Goal: Information Seeking & Learning: Learn about a topic

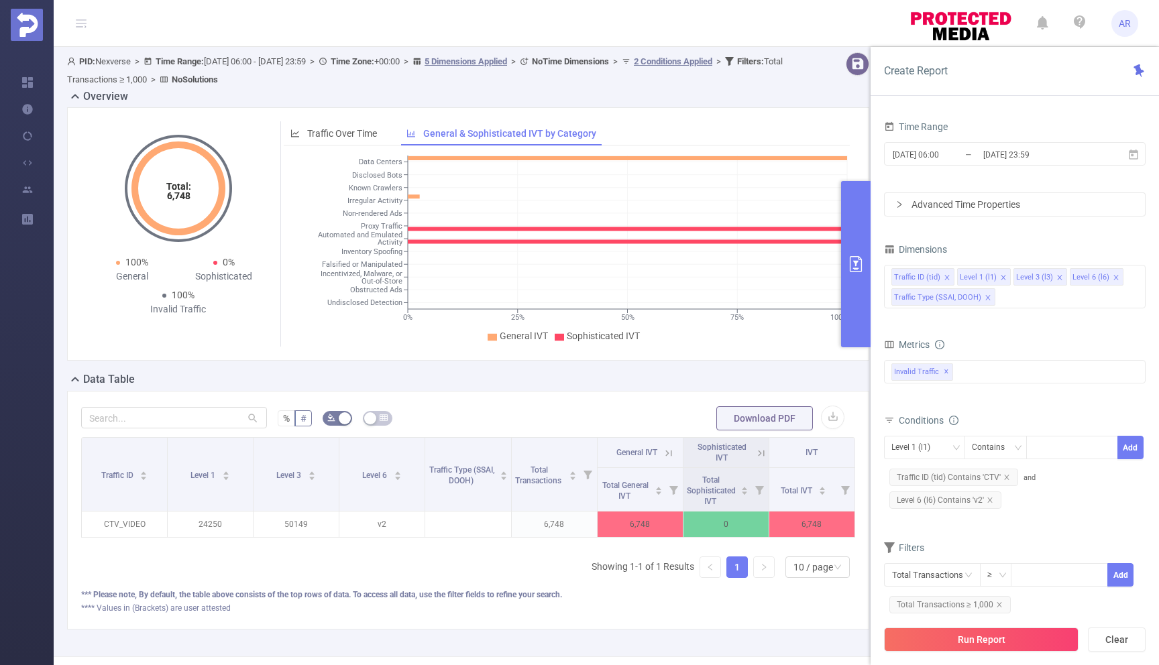
click at [852, 250] on button "primary" at bounding box center [856, 264] width 30 height 166
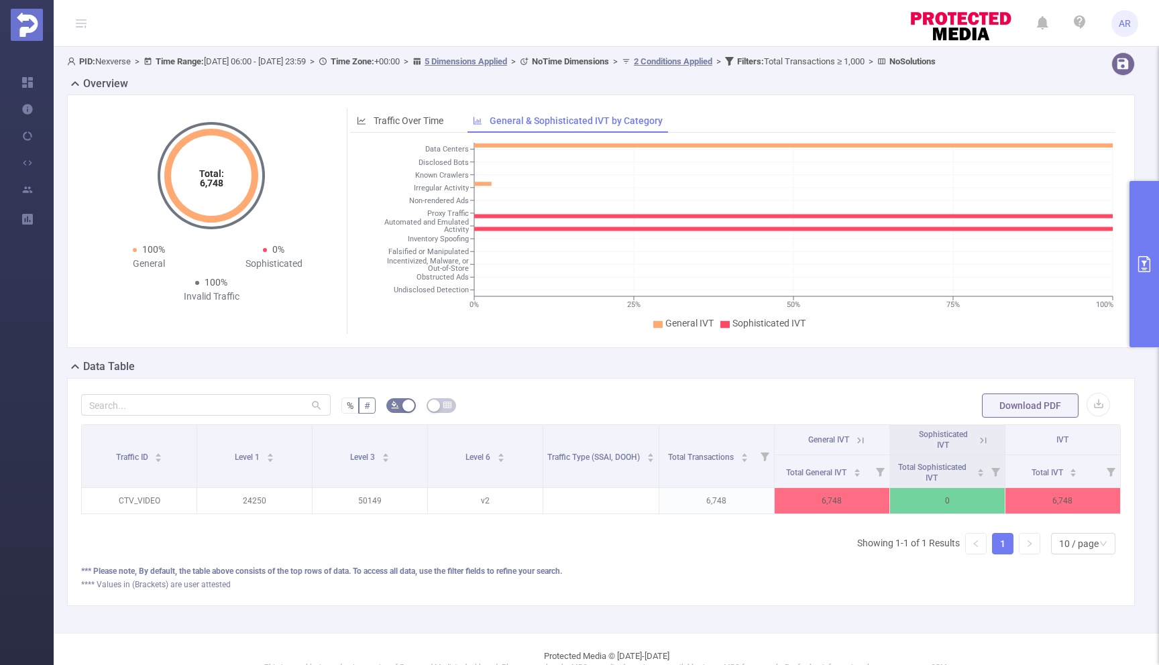
click at [1147, 268] on icon "primary" at bounding box center [1144, 264] width 16 height 16
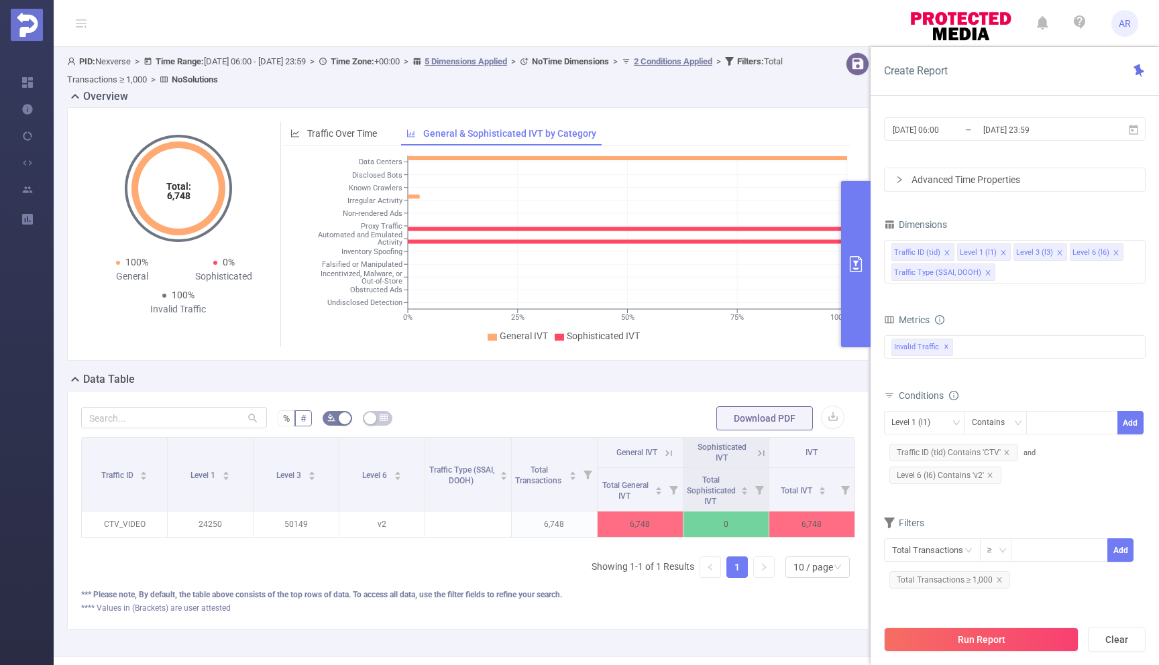
click at [979, 454] on span "Traffic ID (tid) Contains 'CTV'" at bounding box center [953, 452] width 129 height 17
click at [1006, 453] on icon "icon: close" at bounding box center [1007, 452] width 7 height 7
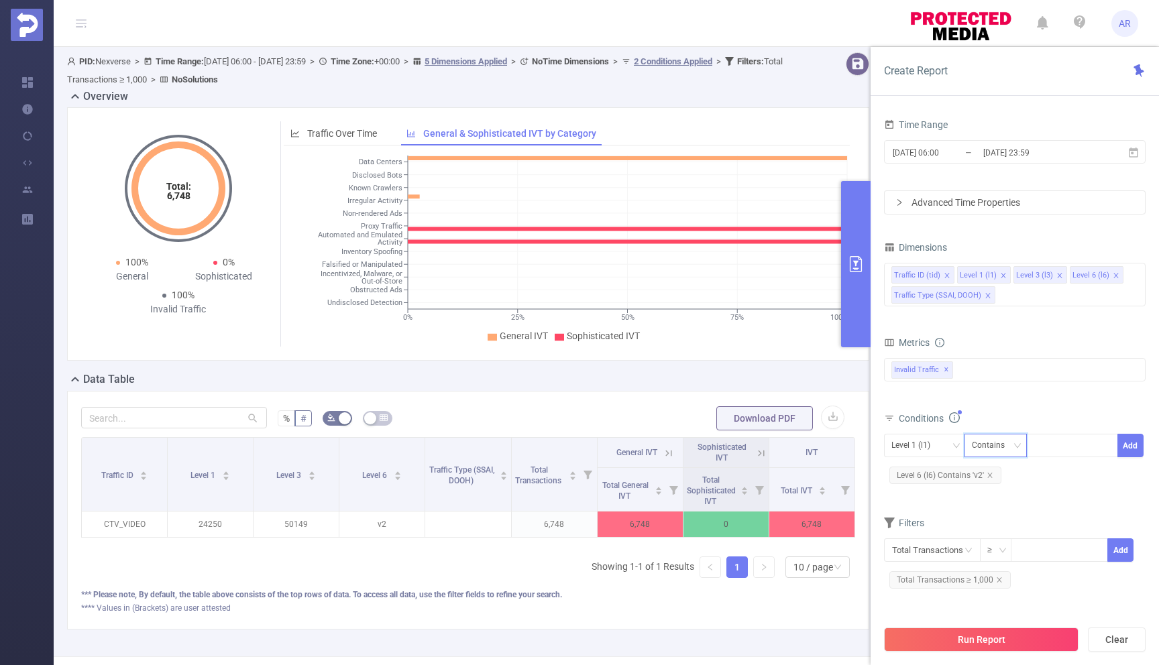
click at [1008, 443] on div "Contains" at bounding box center [993, 446] width 42 height 22
click at [997, 536] on li "Does Not Contain" at bounding box center [1008, 537] width 89 height 21
click at [936, 449] on div "Double click to edit" at bounding box center [948, 451] width 79 height 21
click at [1044, 508] on form "Dimensions Traffic ID (tid) Level 1 (l1) Level 3 (l3) Level 6 (l6) Traffic Type…" at bounding box center [1015, 420] width 262 height 364
click at [958, 449] on icon "icon: down" at bounding box center [956, 446] width 8 height 9
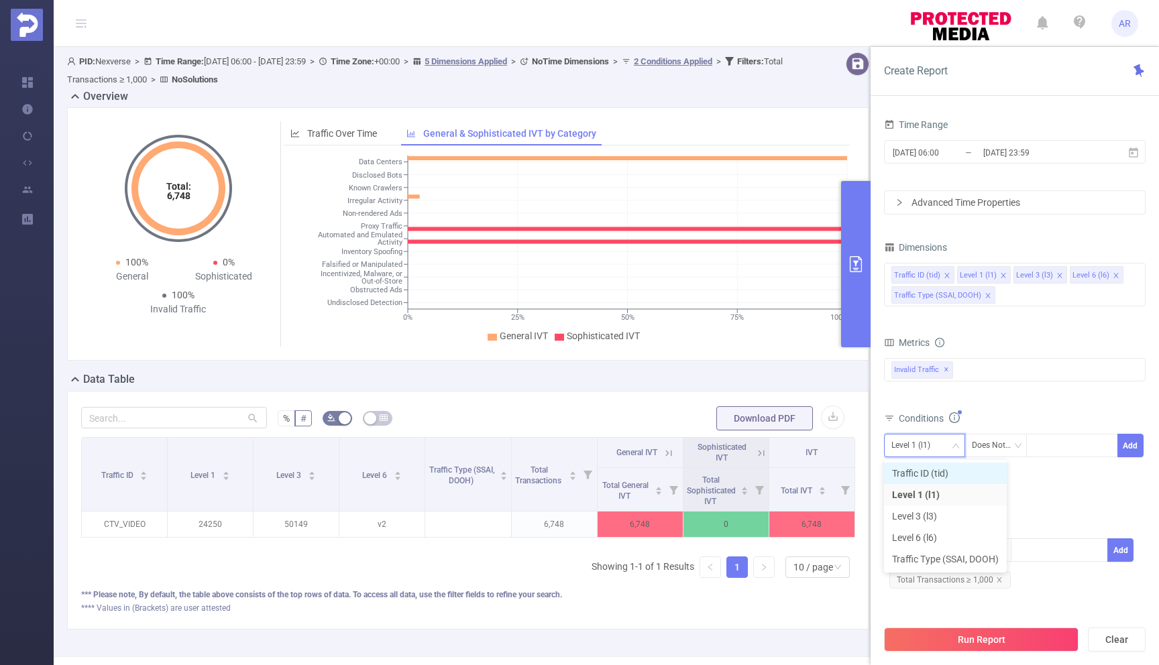
click at [947, 467] on li "Traffic ID (tid)" at bounding box center [945, 473] width 123 height 21
click at [1069, 448] on div at bounding box center [1072, 446] width 77 height 22
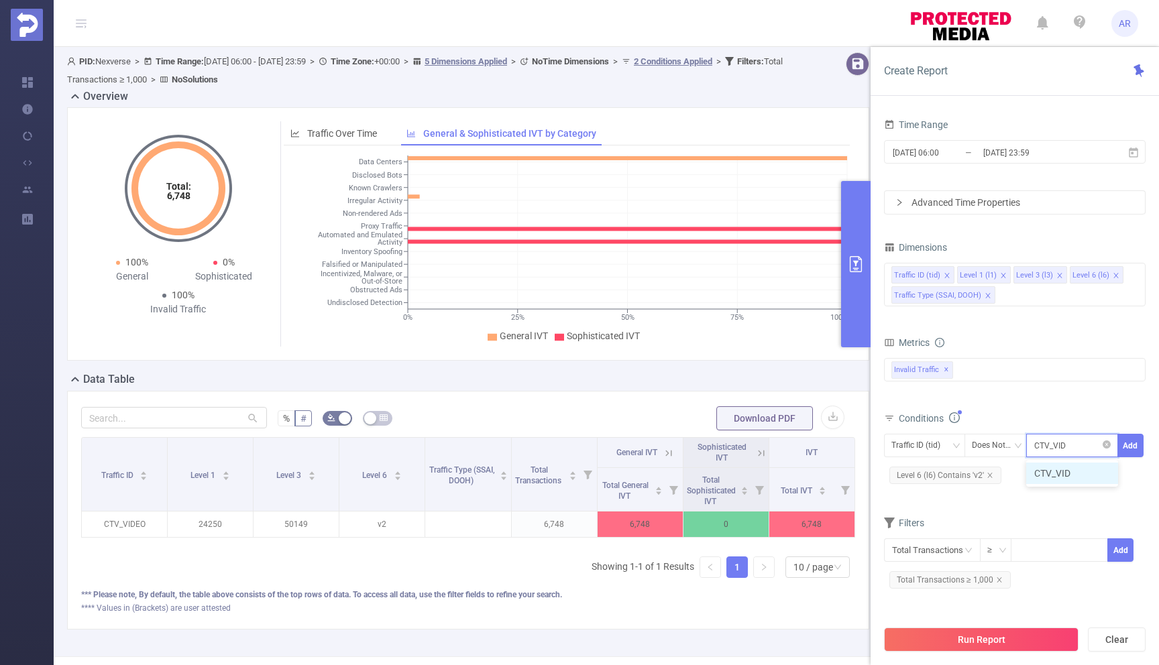
type input "CTV_VIDEO"
click at [1096, 475] on li "CTV_VIDEO" at bounding box center [1072, 473] width 92 height 21
click at [1130, 447] on button "Add" at bounding box center [1131, 445] width 26 height 23
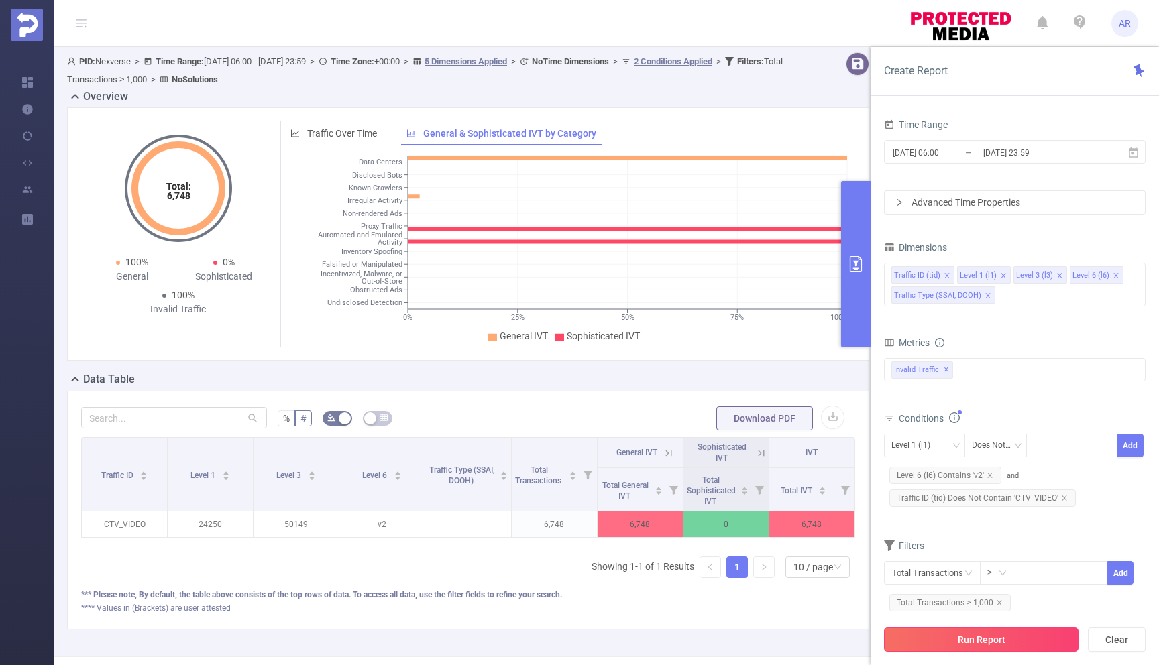
click at [953, 639] on button "Run Report" at bounding box center [981, 640] width 195 height 24
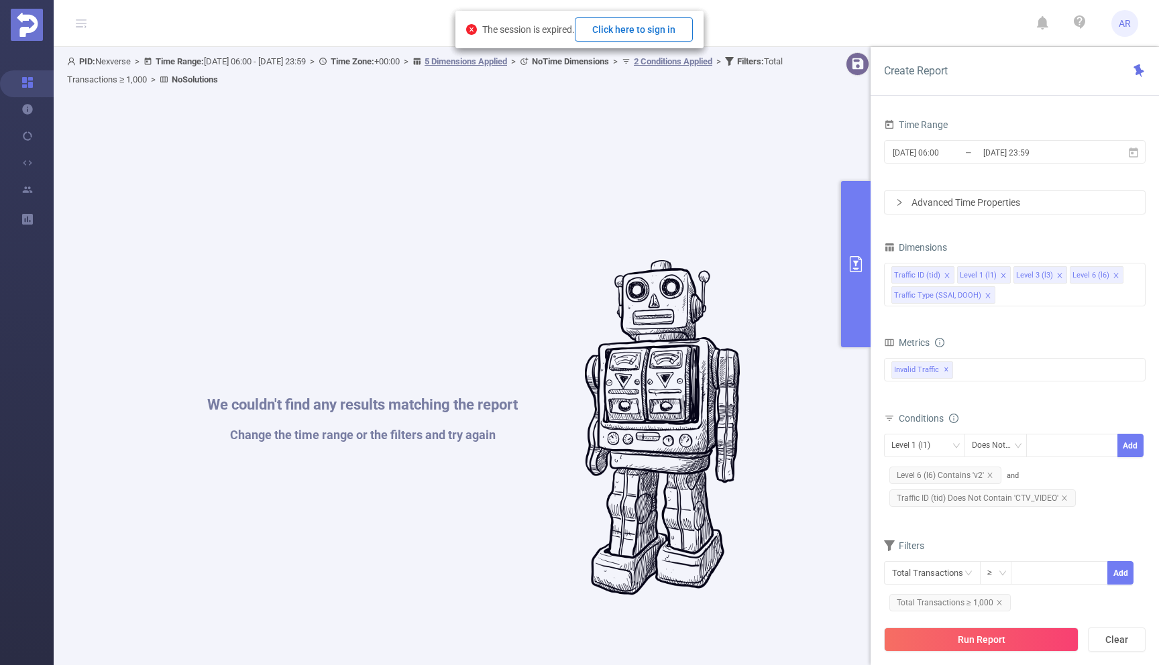
click at [636, 26] on button "Click here to sign in" at bounding box center [634, 29] width 118 height 24
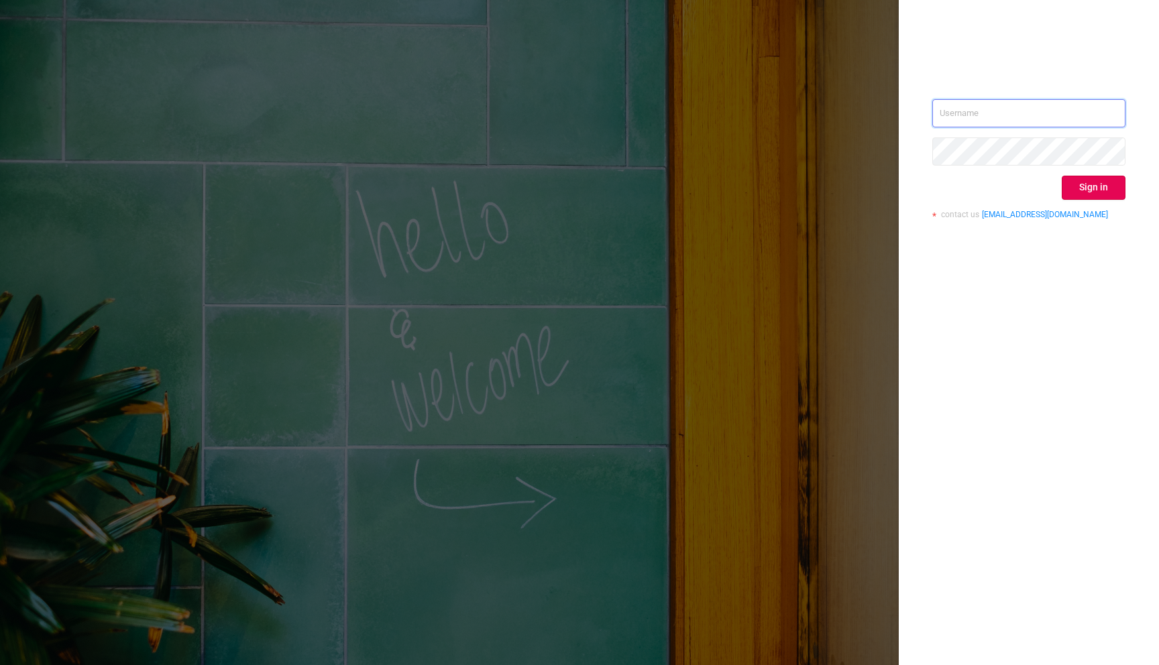
click at [985, 119] on input "text" at bounding box center [1028, 113] width 193 height 28
type input "amit.rai@verse.in"
click at [1099, 195] on button "Sign in" at bounding box center [1094, 188] width 64 height 24
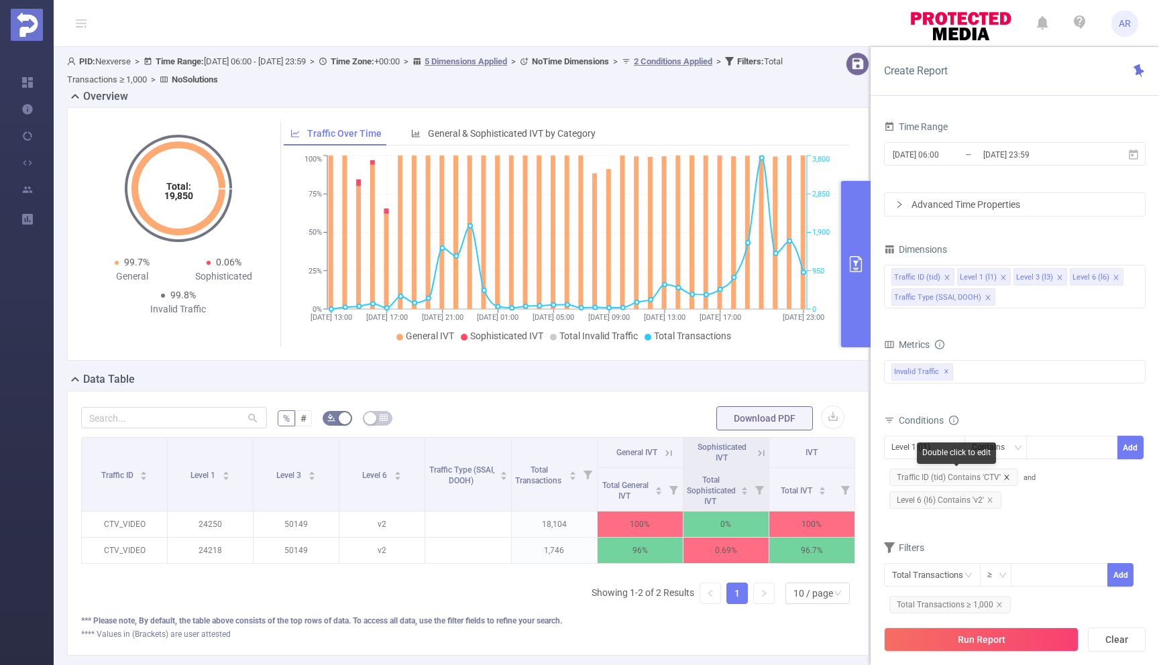
click at [1006, 478] on icon "icon: close" at bounding box center [1006, 477] width 5 height 5
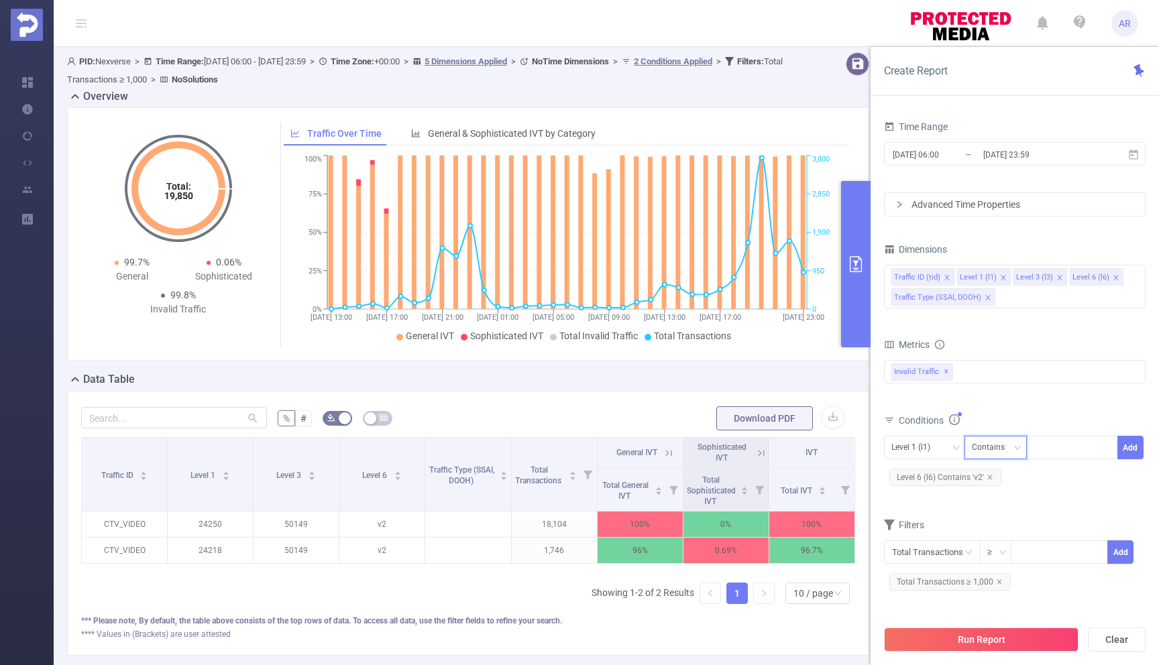
click at [991, 447] on div "Contains" at bounding box center [993, 448] width 42 height 22
click at [985, 537] on li "Does Not Contain" at bounding box center [1008, 539] width 89 height 21
click at [936, 449] on div "Double click to edit" at bounding box center [948, 453] width 79 height 21
click at [954, 445] on icon "icon: down" at bounding box center [956, 448] width 8 height 8
click at [926, 472] on li "Traffic ID (tid)" at bounding box center [945, 475] width 123 height 21
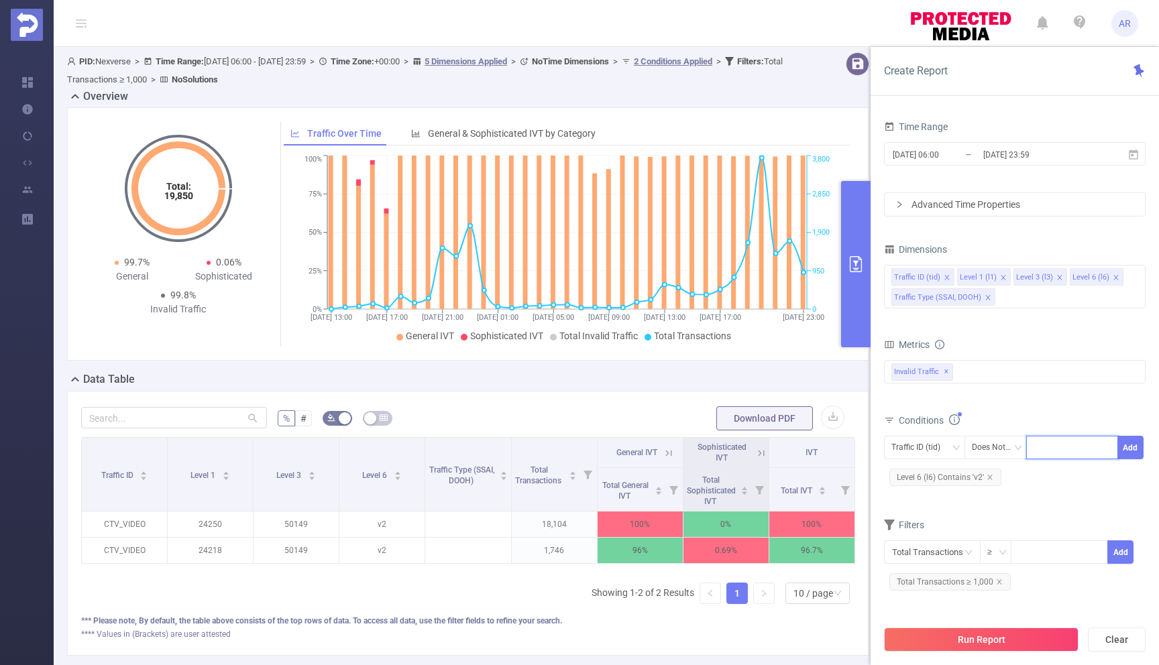
click at [1035, 449] on input at bounding box center [1037, 447] width 6 height 17
type input "CTV_VIDEO"
click at [1060, 474] on li "CTV_VIDEO" at bounding box center [1072, 475] width 92 height 21
click at [1137, 448] on button "Add" at bounding box center [1131, 447] width 26 height 23
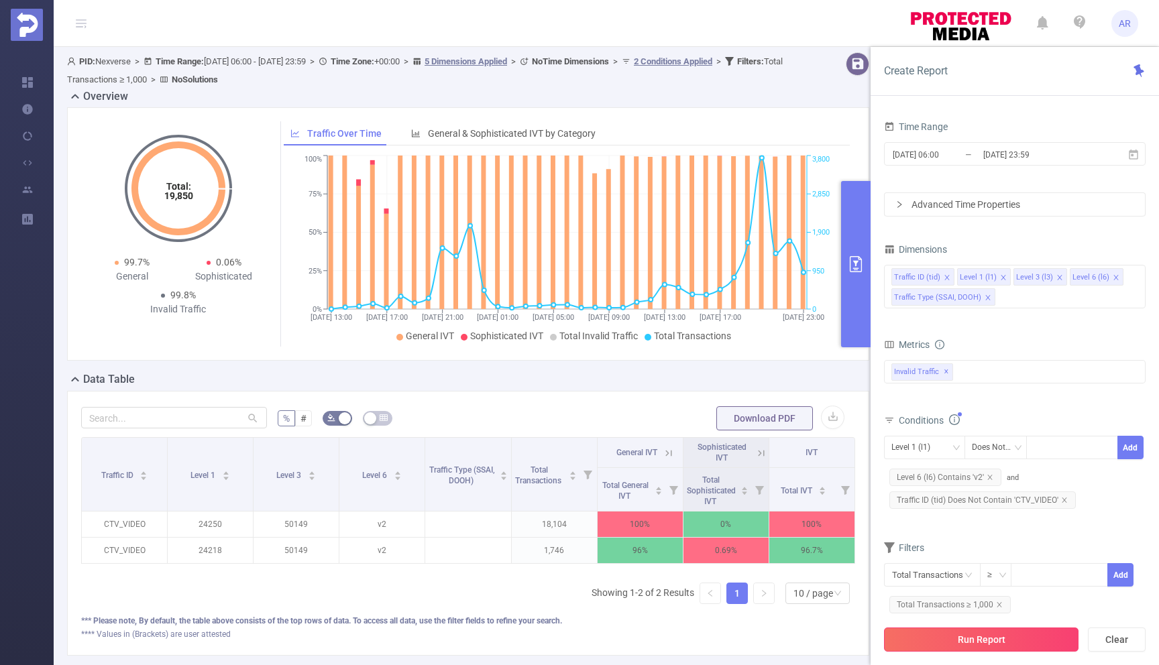
click at [949, 640] on button "Run Report" at bounding box center [981, 640] width 195 height 24
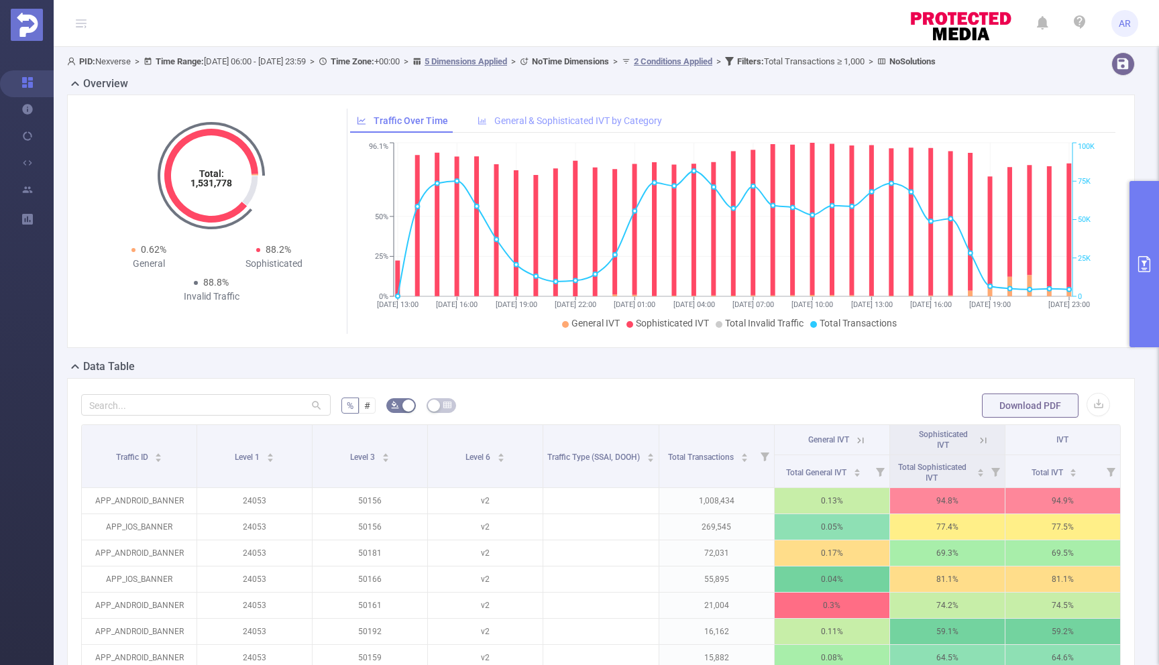
click at [578, 126] on span "General & Sophisticated IVT by Category" at bounding box center [578, 120] width 168 height 11
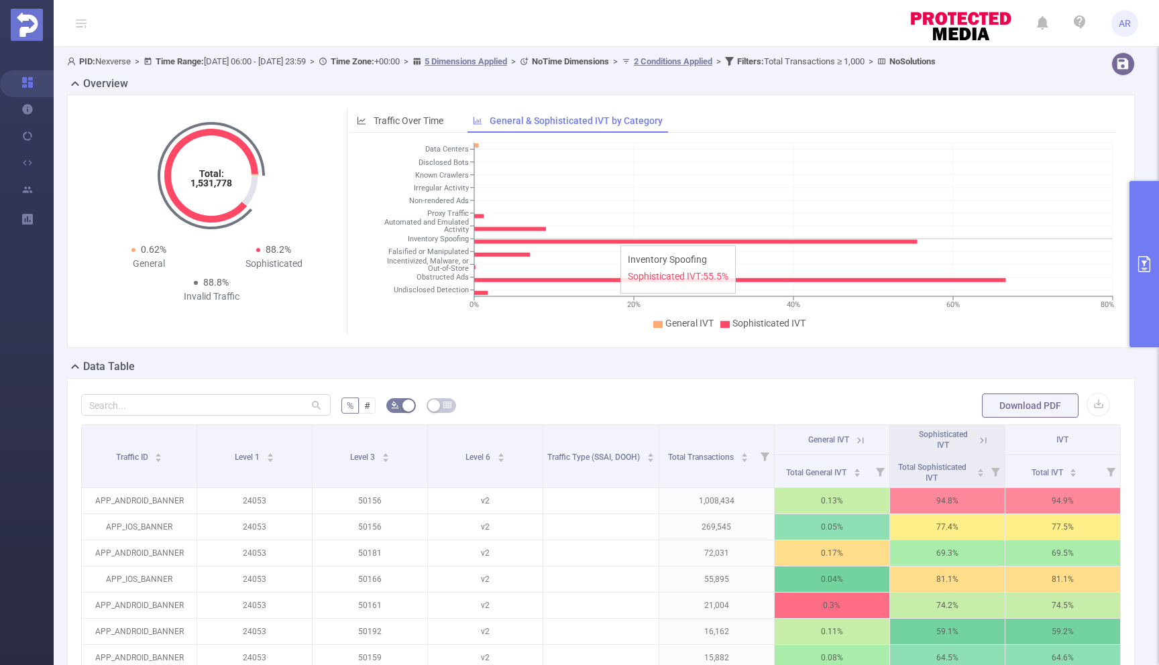
click at [613, 243] on icon at bounding box center [695, 242] width 443 height 4
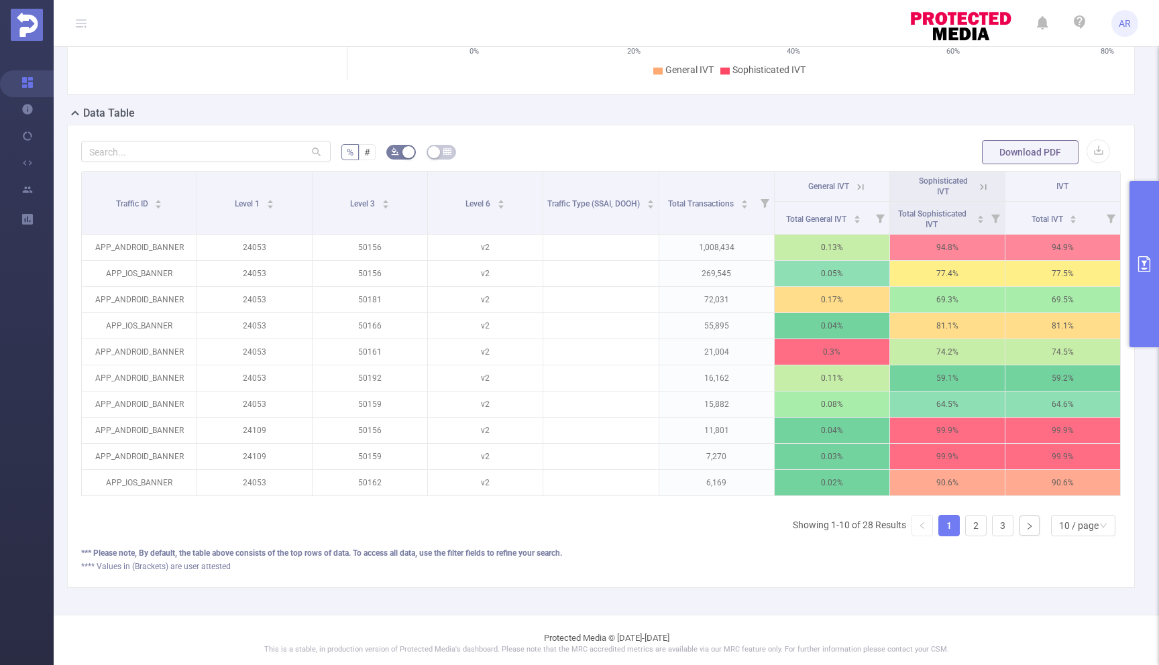
scroll to position [260, 0]
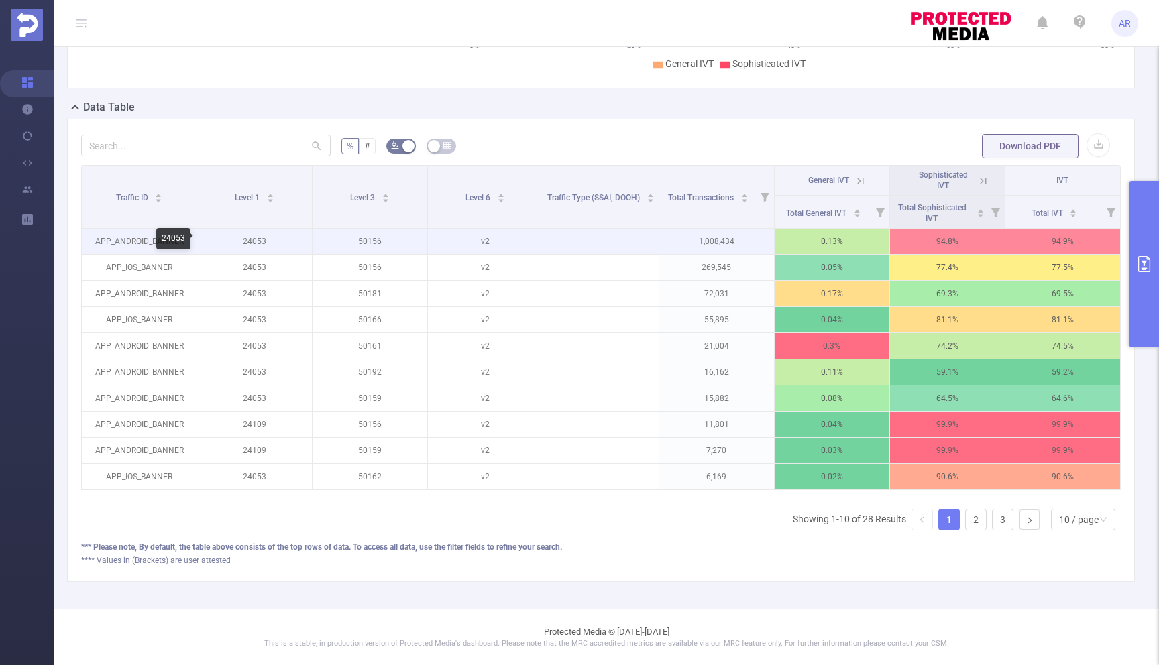
click at [258, 237] on p "24053" at bounding box center [254, 241] width 115 height 25
click at [926, 241] on p "94.8%" at bounding box center [947, 241] width 115 height 25
click at [947, 241] on p "94.8%" at bounding box center [947, 241] width 115 height 25
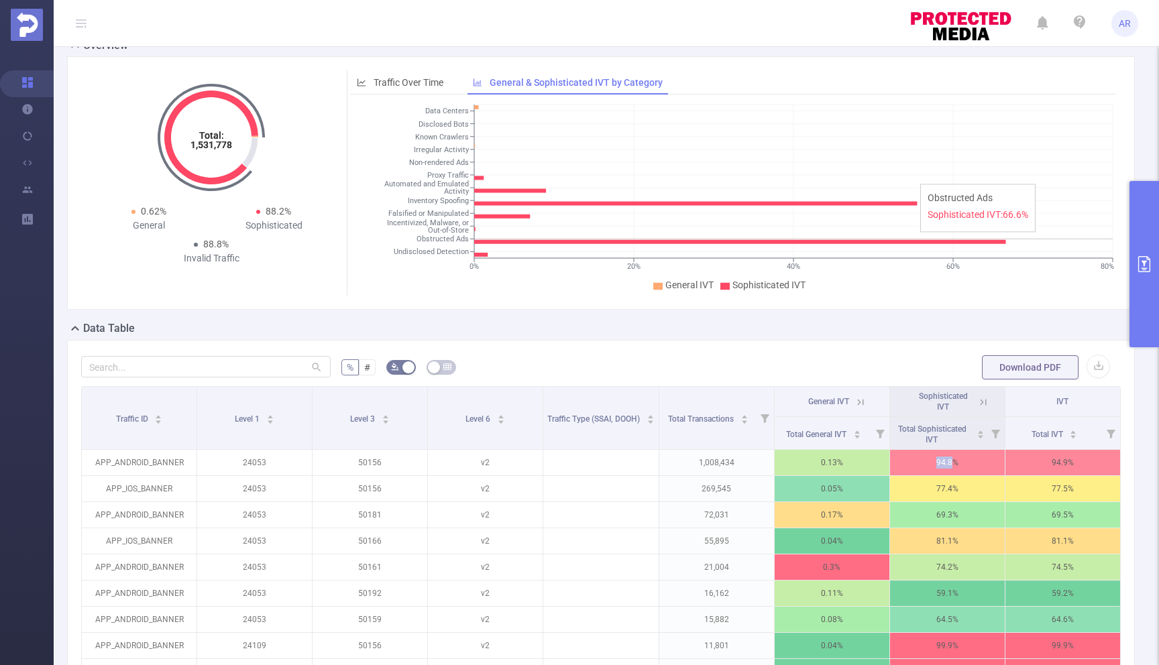
scroll to position [3, 0]
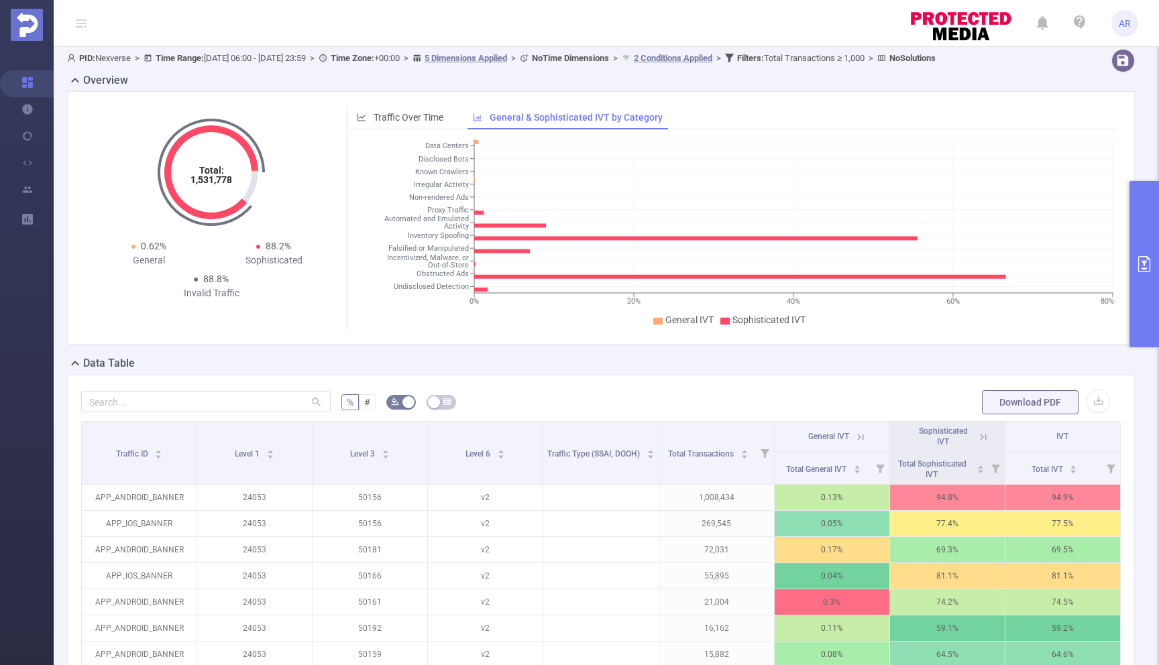
click at [496, 387] on div "% # Download PDF Traffic ID Level 1 Level 3 Level 6 Traffic Type (SSAI, DOOH) T…" at bounding box center [601, 607] width 1068 height 464
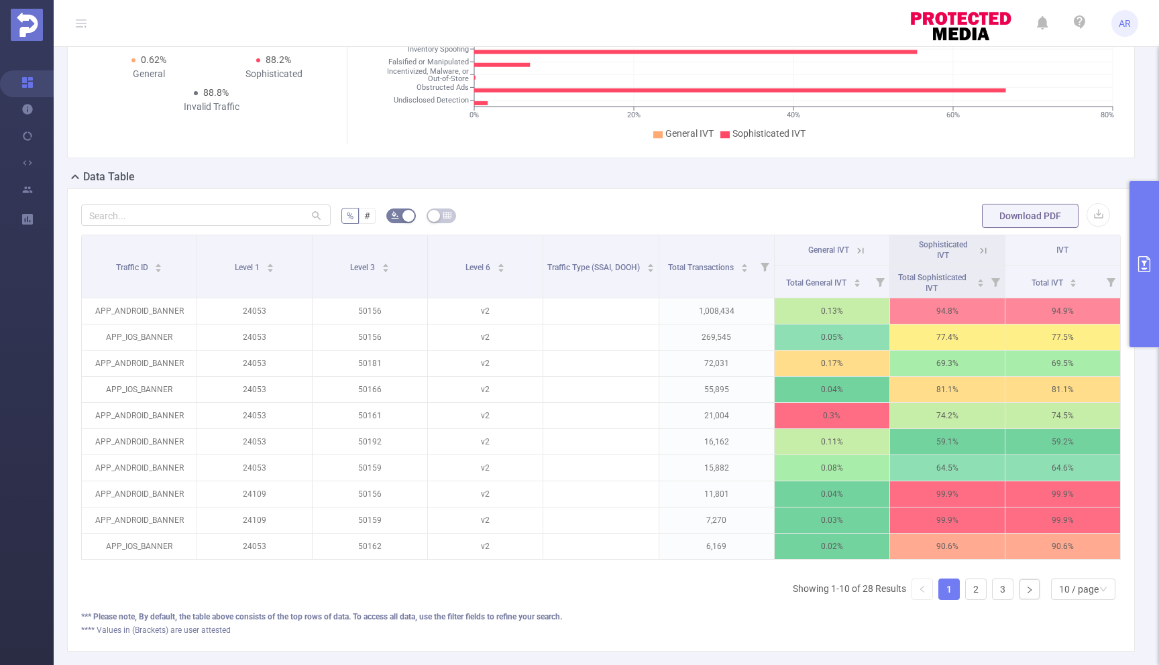
scroll to position [209, 0]
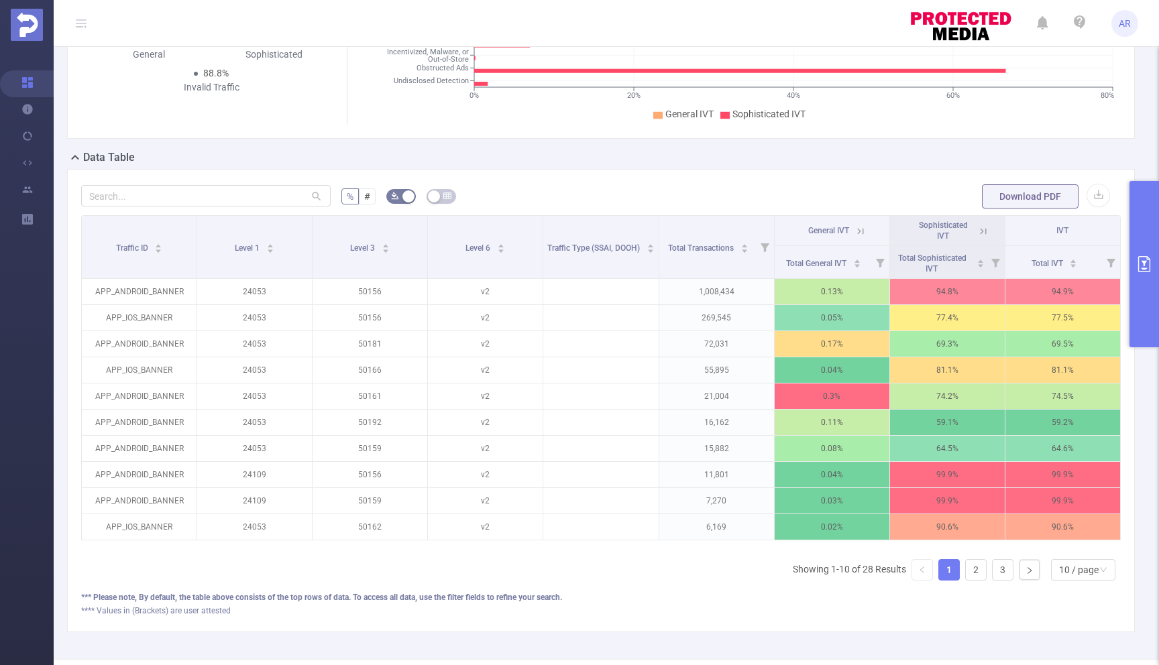
click at [1140, 243] on button "primary" at bounding box center [1145, 264] width 30 height 166
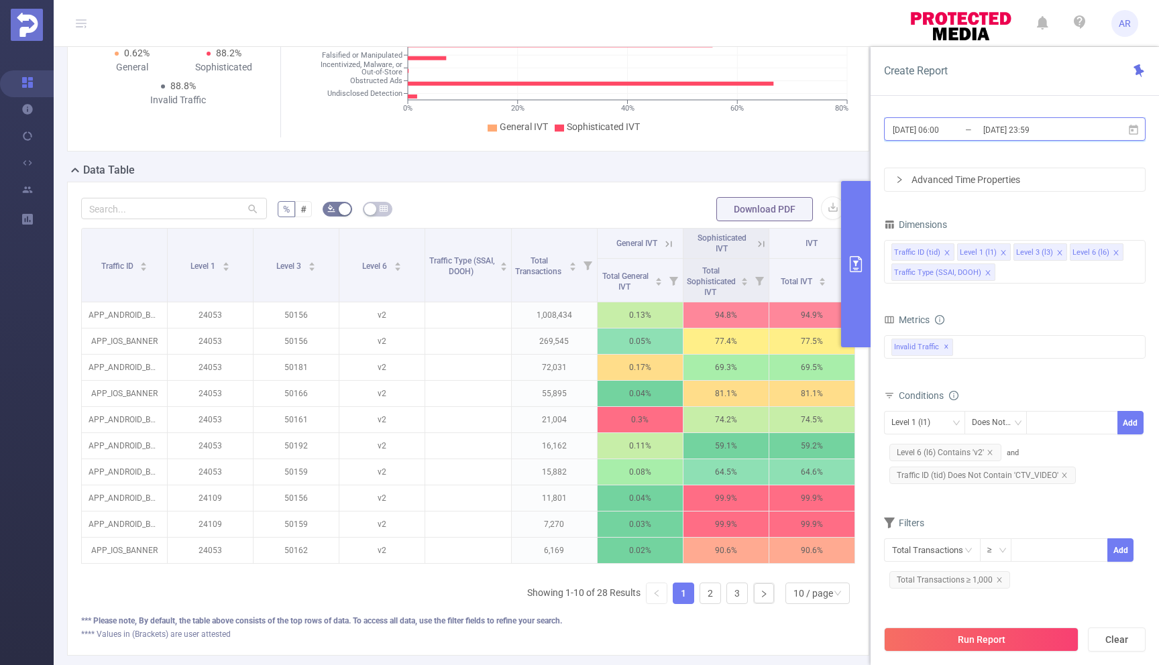
click at [1134, 129] on icon at bounding box center [1134, 130] width 12 height 12
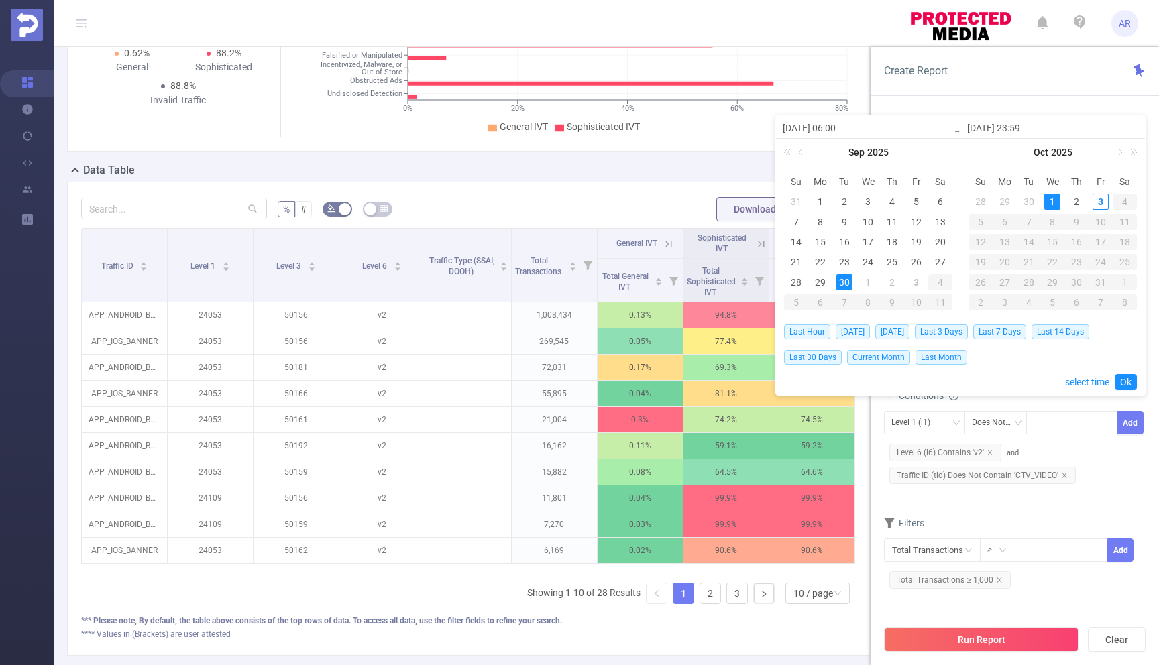
click at [1050, 199] on div "1" at bounding box center [1052, 202] width 16 height 16
click at [1098, 204] on div "3" at bounding box center [1101, 202] width 16 height 16
type input "2025-10-01 06:00"
type input "2025-10-03 23:59"
type input "2025-10-01 06:00"
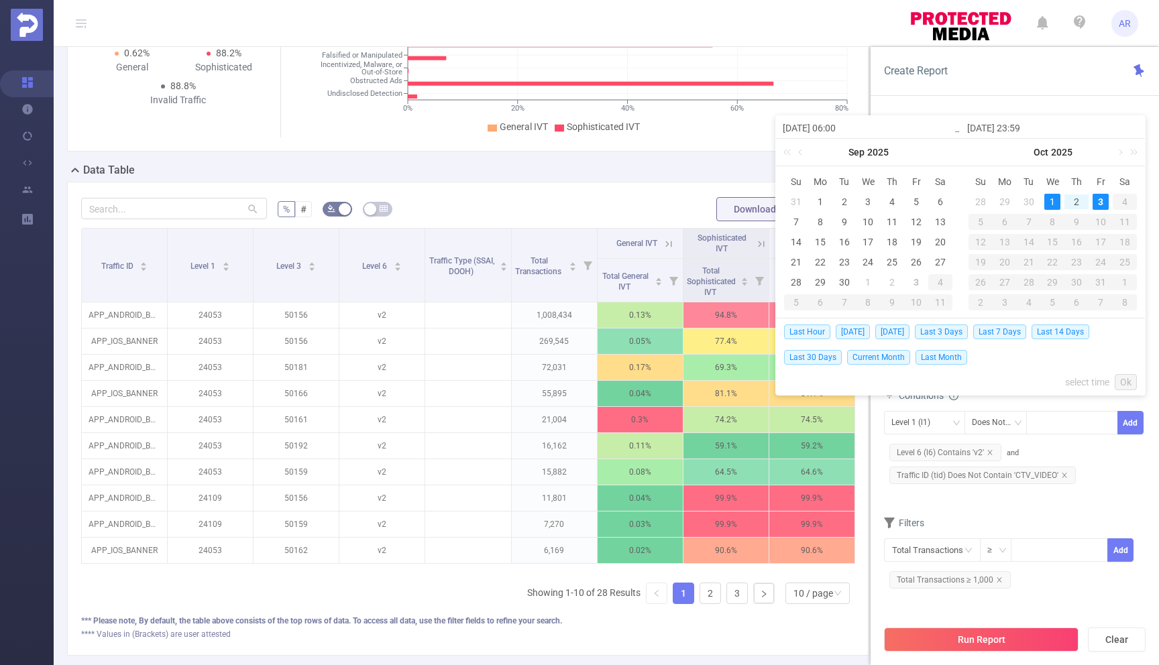
type input "2025-10-03 23:59"
click at [1126, 380] on link "Ok" at bounding box center [1126, 382] width 22 height 16
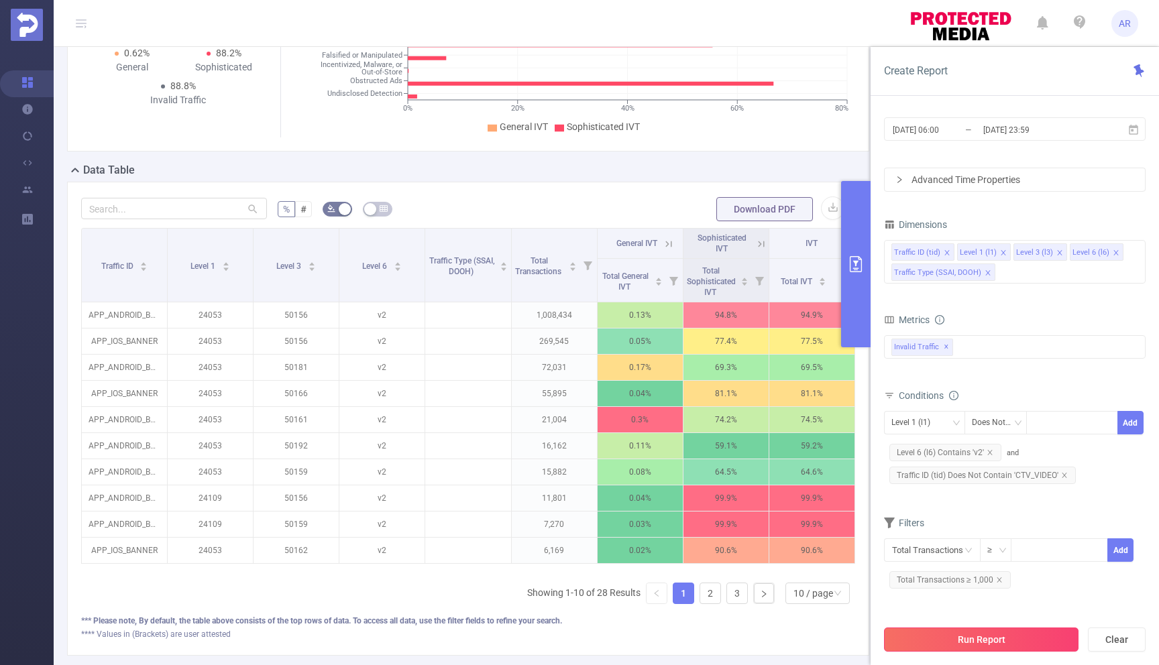
click at [981, 633] on button "Run Report" at bounding box center [981, 640] width 195 height 24
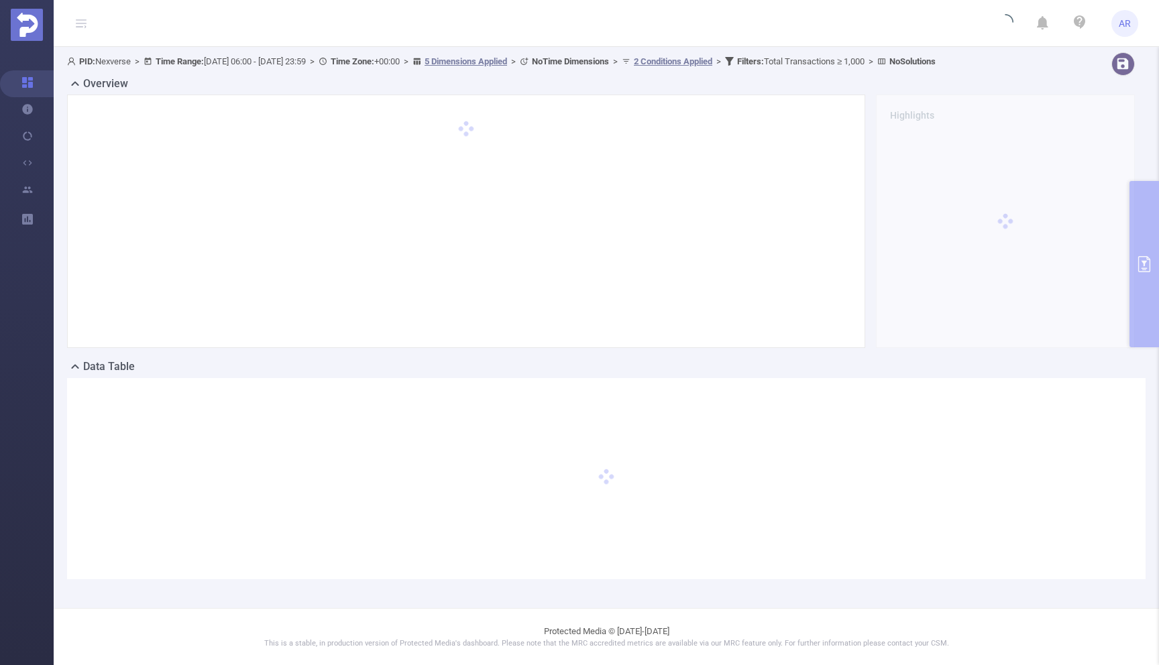
scroll to position [0, 0]
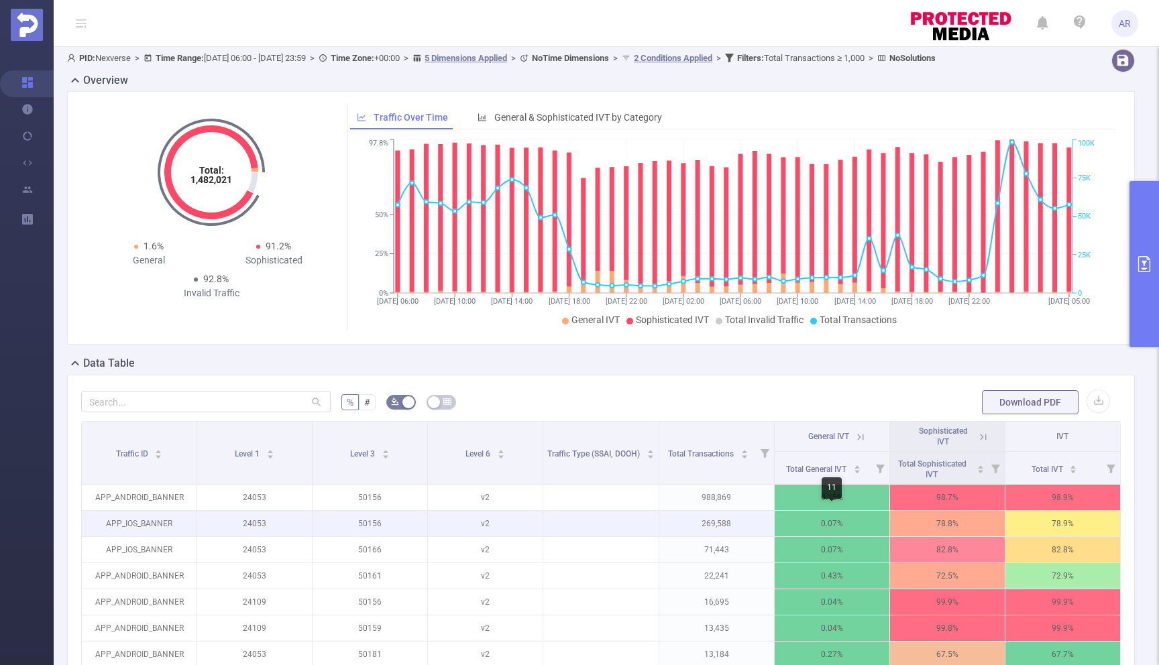
scroll to position [1, 0]
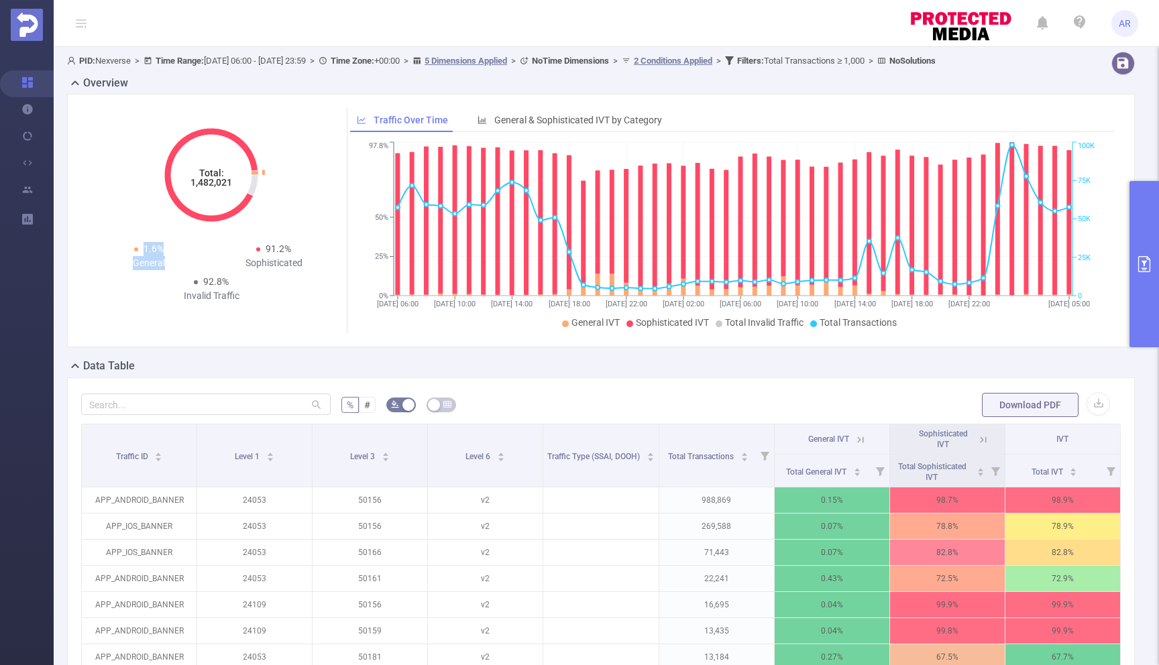
drag, startPoint x: 140, startPoint y: 245, endPoint x: 172, endPoint y: 265, distance: 38.0
click at [172, 265] on div "1.6% General" at bounding box center [149, 256] width 125 height 28
click at [570, 118] on span "General & Sophisticated IVT by Category" at bounding box center [578, 120] width 168 height 11
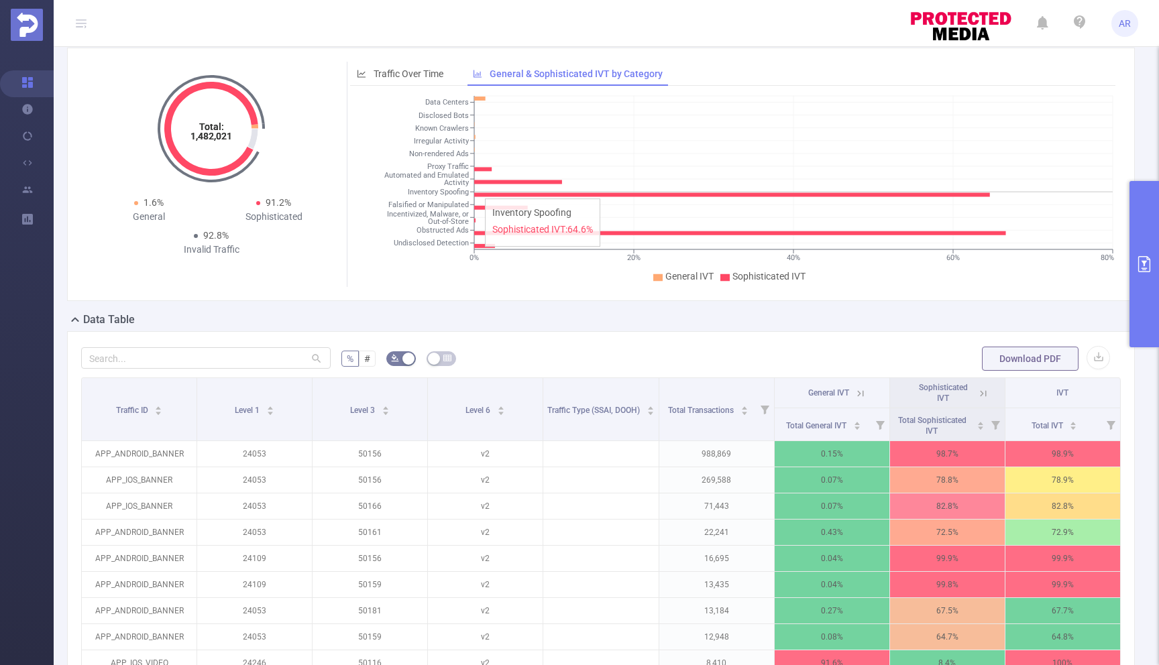
scroll to position [20, 0]
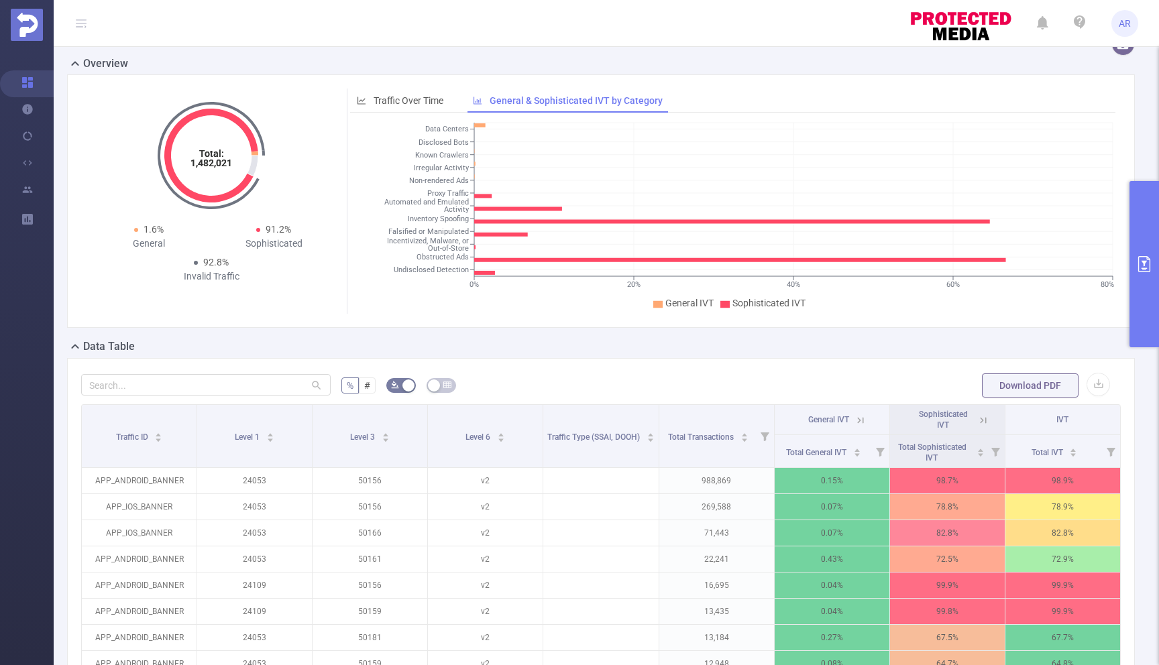
click at [431, 221] on tspan "Inventory Spoofing" at bounding box center [438, 219] width 61 height 9
click at [439, 221] on tspan "Inventory Spoofing" at bounding box center [438, 219] width 61 height 9
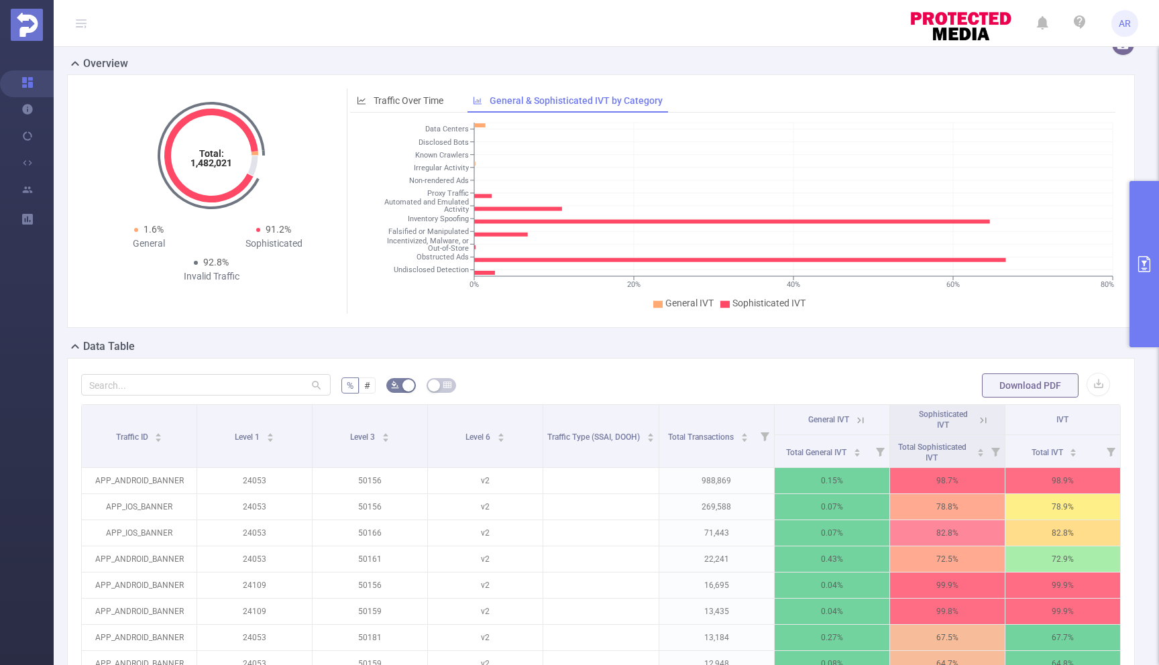
click at [431, 221] on tspan "Inventory Spoofing" at bounding box center [438, 219] width 61 height 9
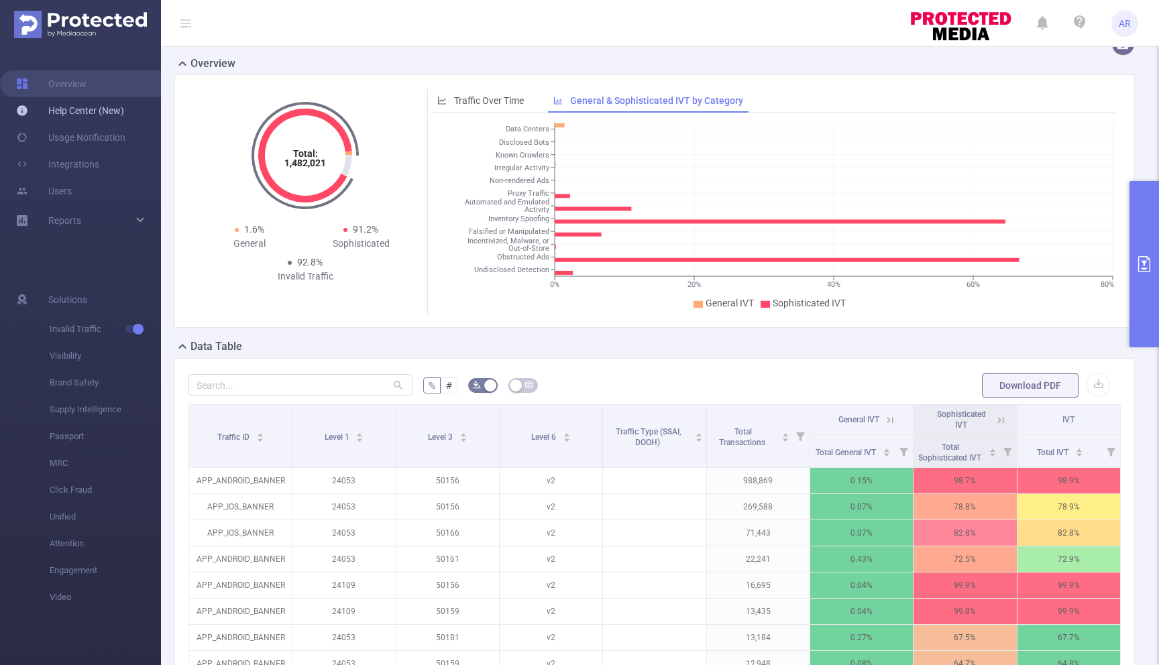
click at [66, 109] on link "Help Center (New)" at bounding box center [70, 110] width 108 height 27
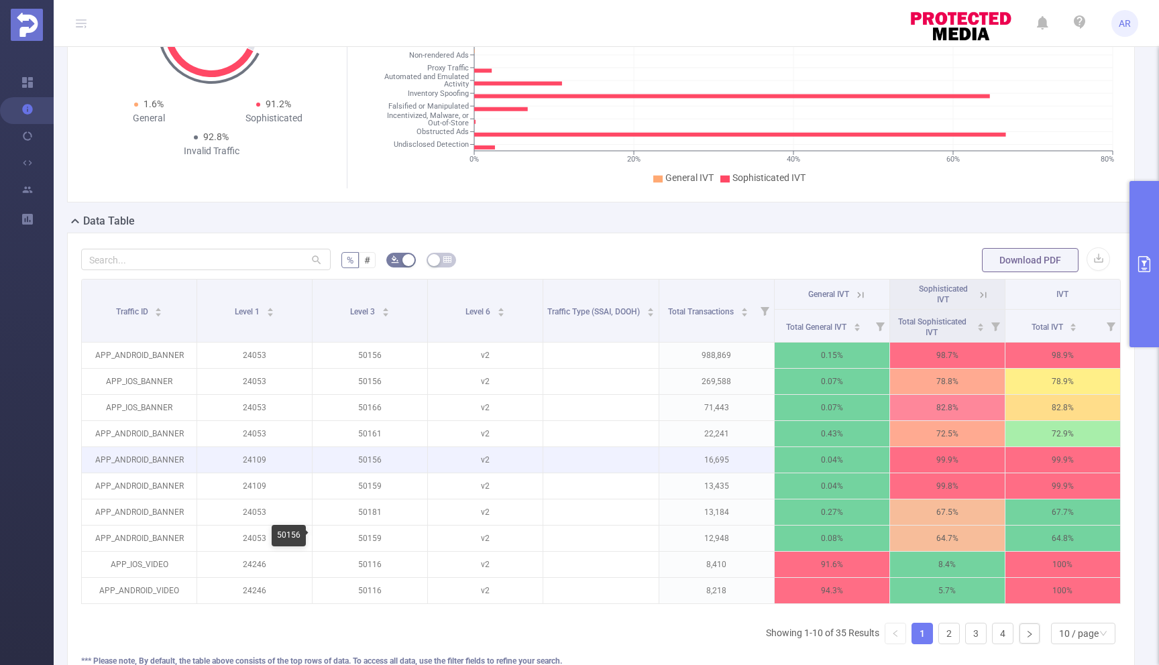
scroll to position [197, 0]
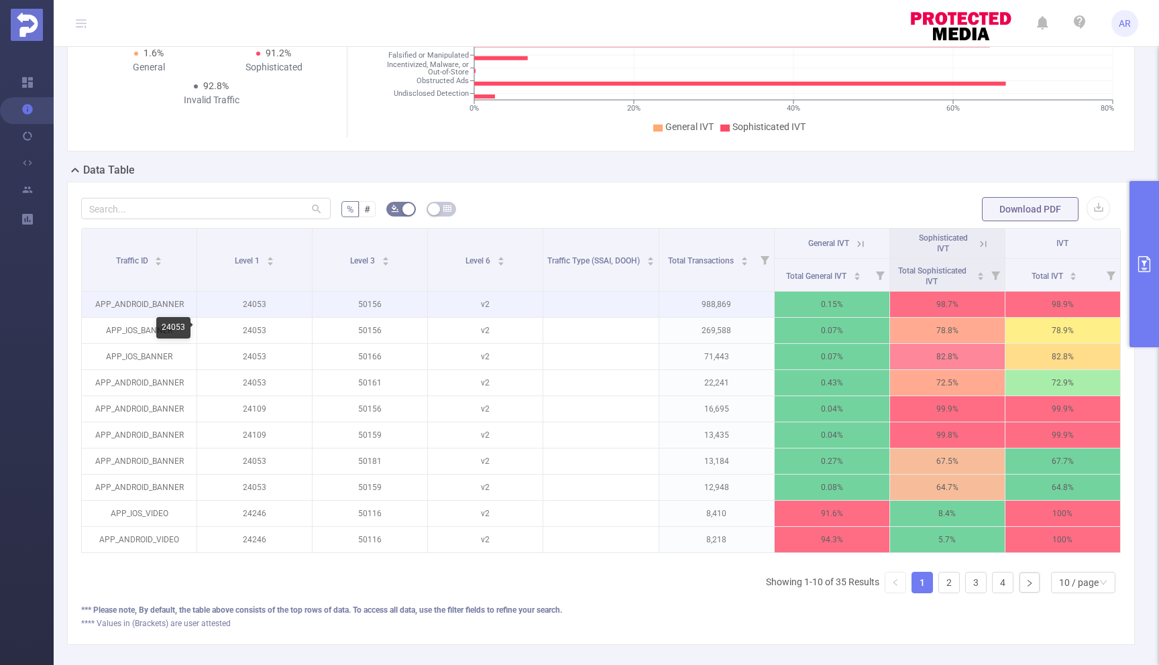
click at [256, 302] on p "24053" at bounding box center [254, 304] width 115 height 25
copy p "24053"
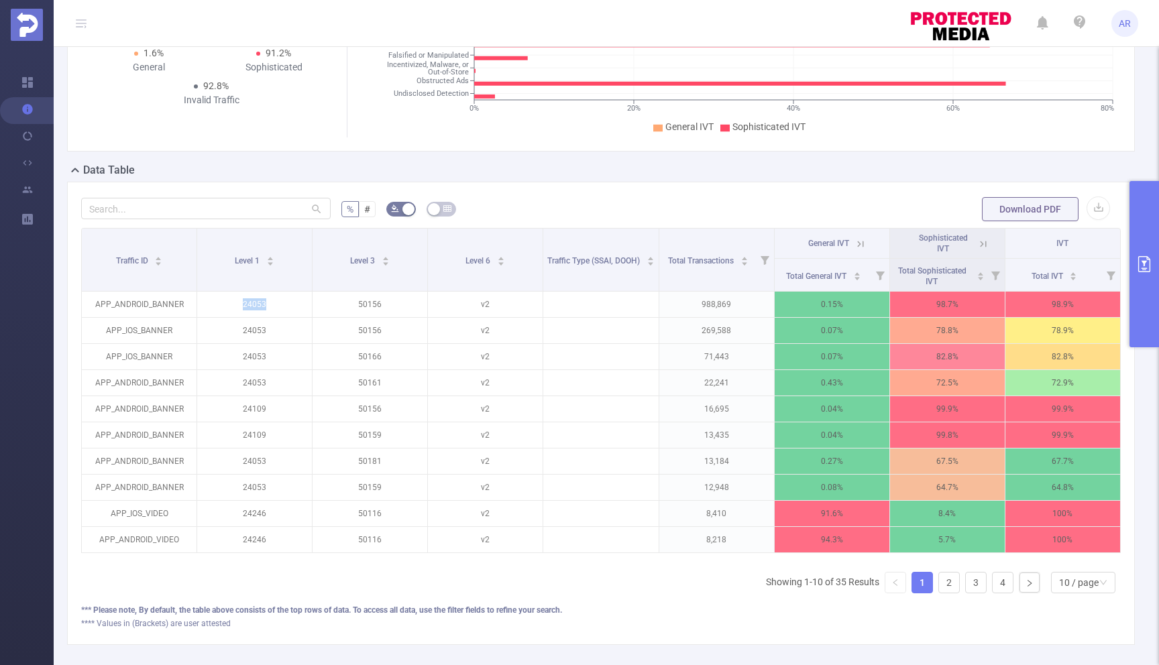
click at [1140, 242] on button "primary" at bounding box center [1145, 264] width 30 height 166
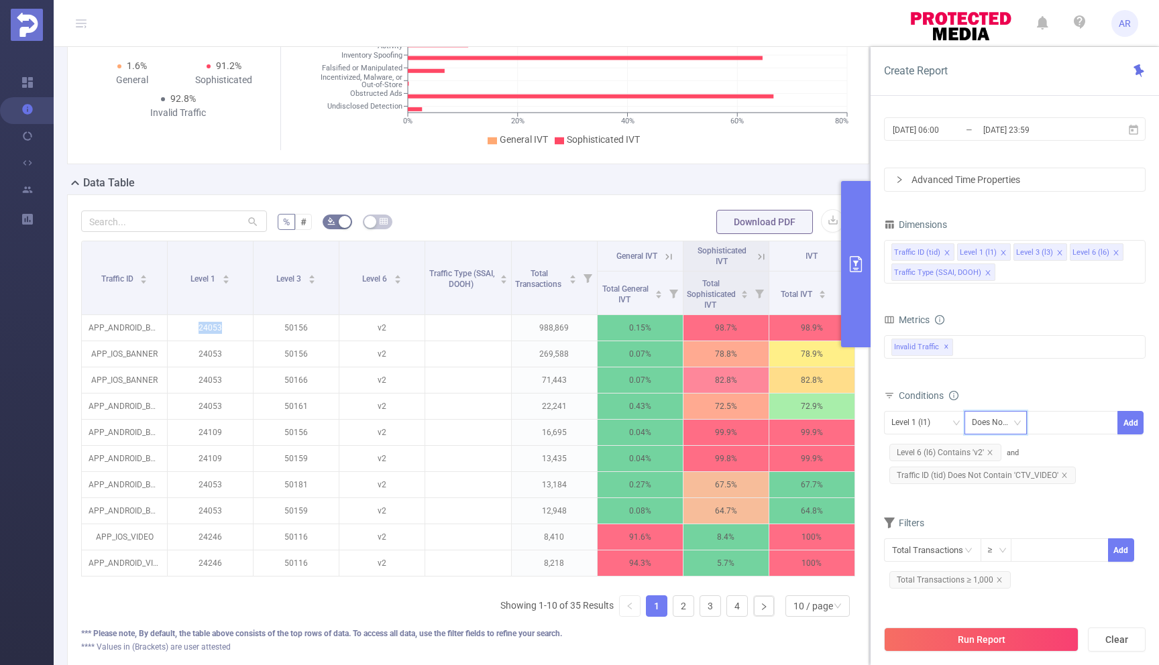
click at [1001, 423] on div "Does Not Contain" at bounding box center [996, 423] width 48 height 22
click at [985, 454] on li "Contains" at bounding box center [1009, 450] width 91 height 21
click at [1048, 423] on div at bounding box center [1072, 423] width 77 height 22
paste input "24053"
type input "24053"
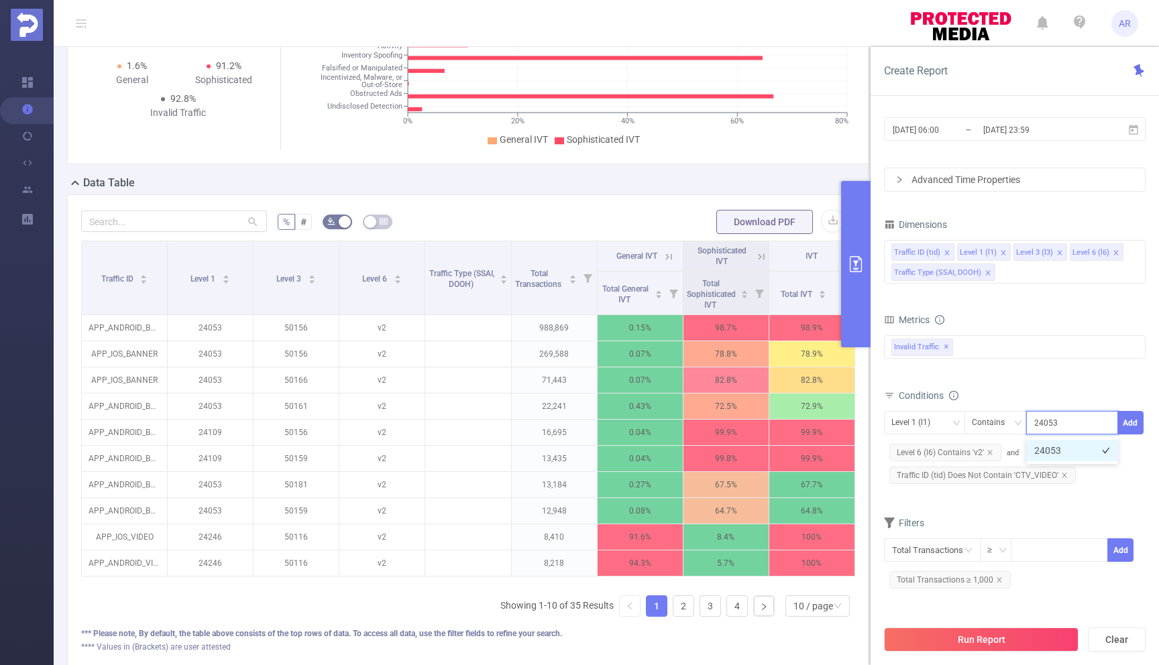
click at [1060, 448] on li "24053" at bounding box center [1072, 450] width 92 height 21
click at [1137, 415] on button "Add" at bounding box center [1131, 422] width 26 height 23
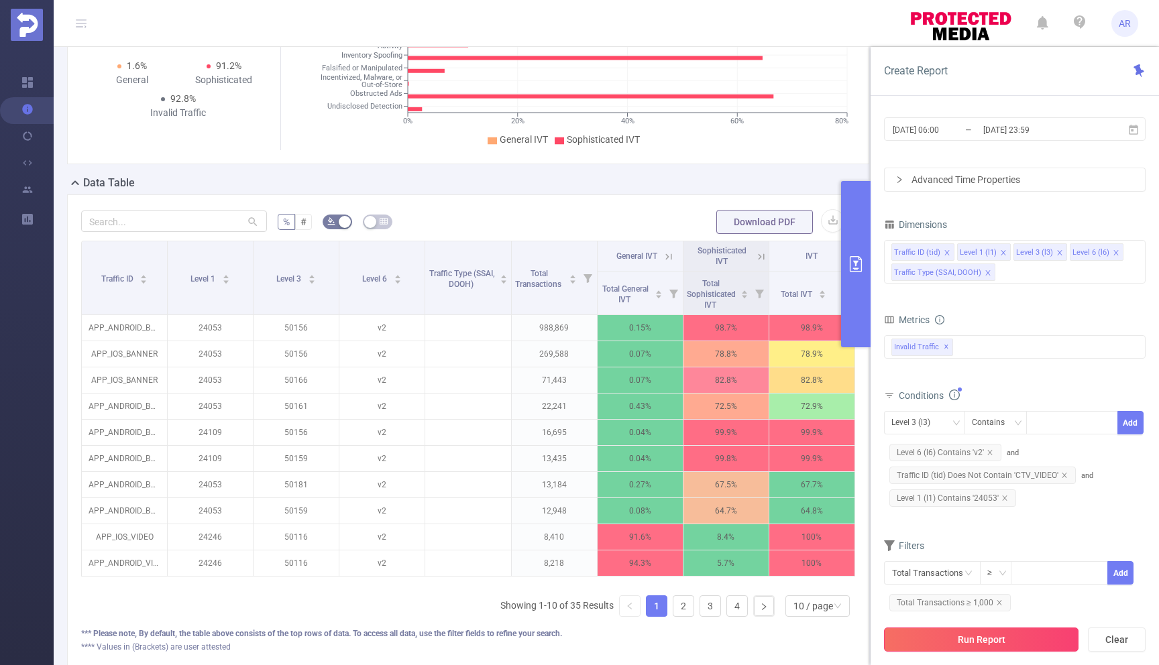
click at [986, 645] on button "Run Report" at bounding box center [981, 640] width 195 height 24
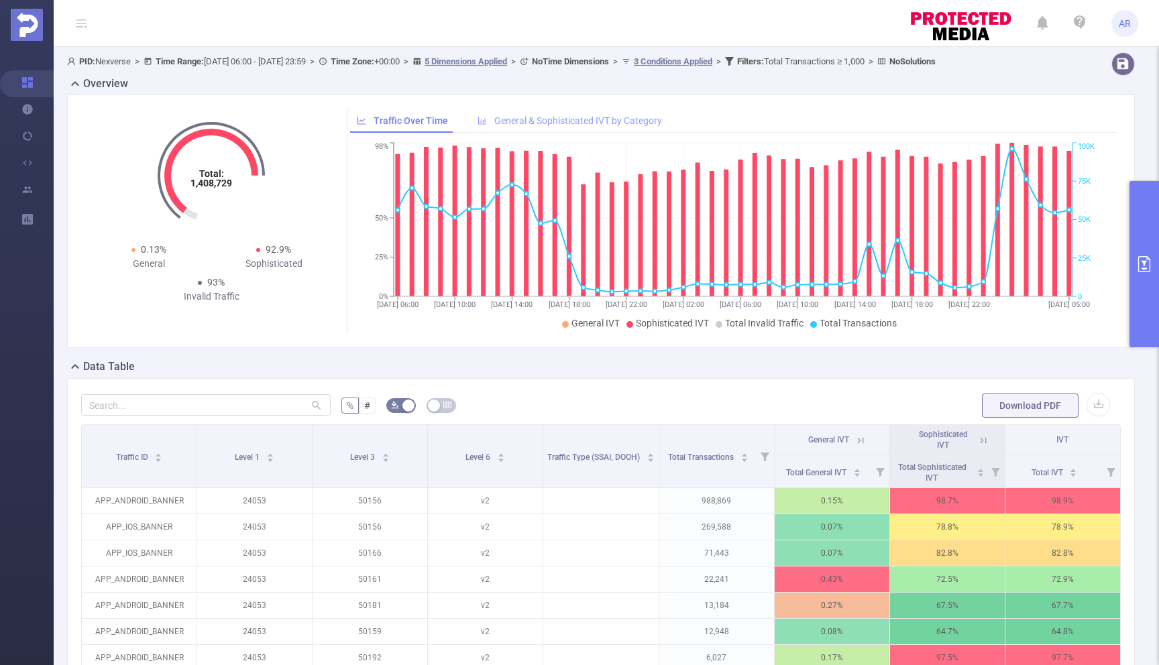
click at [527, 111] on div "General & Sophisticated IVT by Category" at bounding box center [570, 121] width 198 height 25
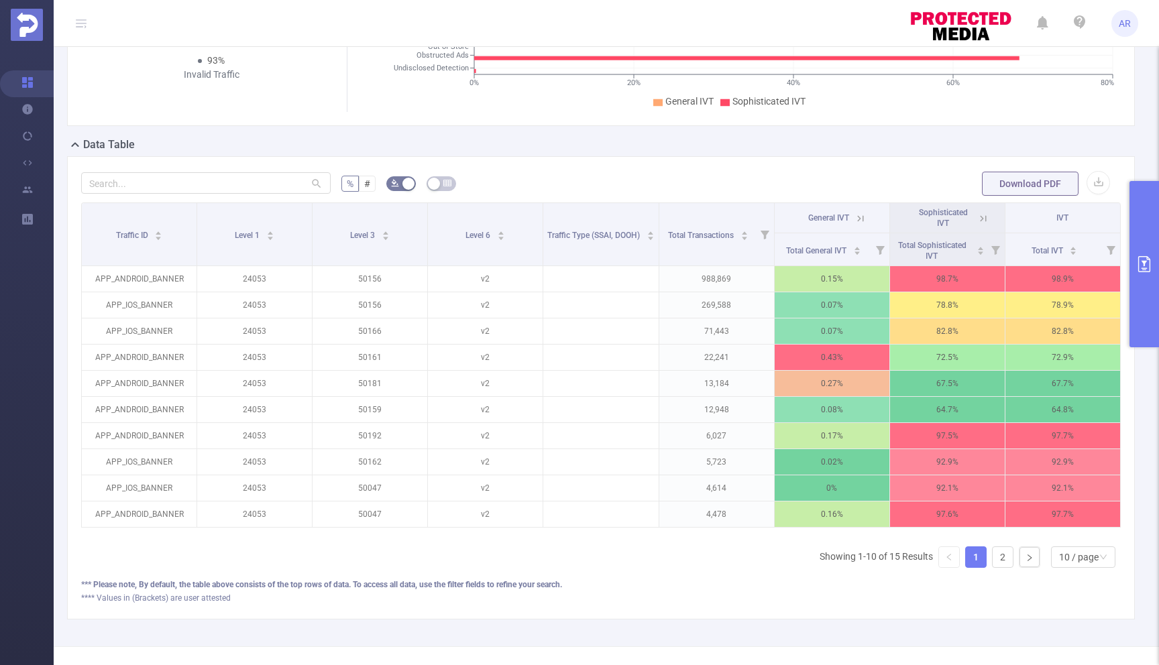
scroll to position [260, 0]
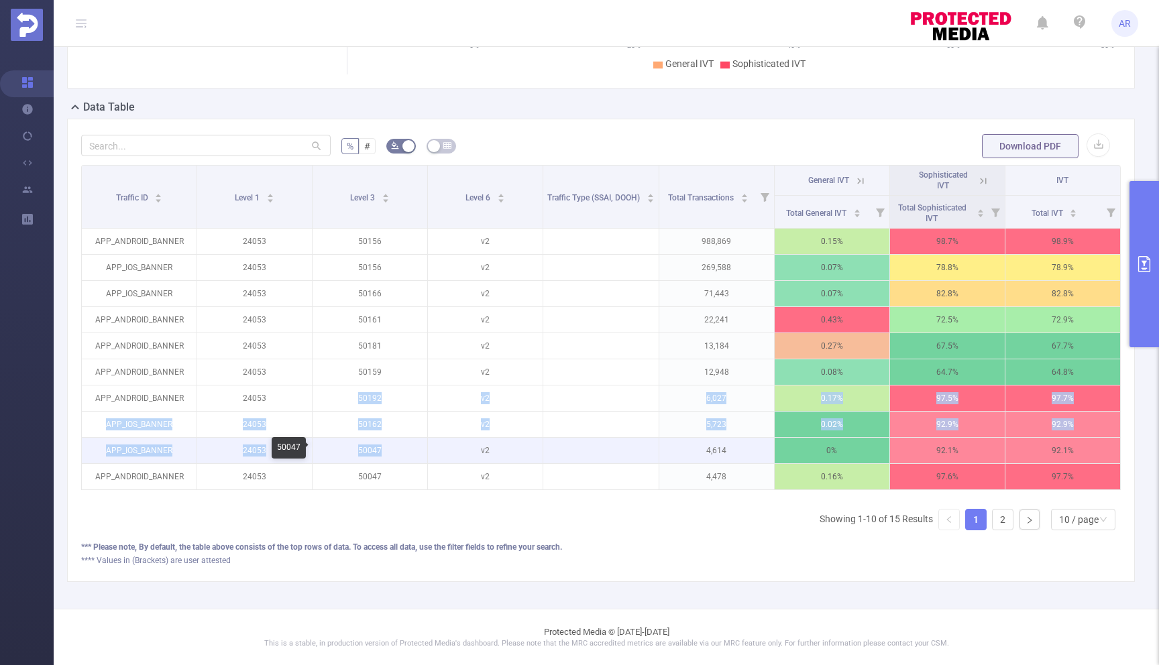
drag, startPoint x: 355, startPoint y: 397, endPoint x: 393, endPoint y: 451, distance: 65.9
click at [393, 451] on tbody "APP_ANDROID_BANNER 24053 50156 v2 988,869 0.15% 98.7% 98.9% APP_IOS_BANNER 2405…" at bounding box center [601, 360] width 1039 height 262
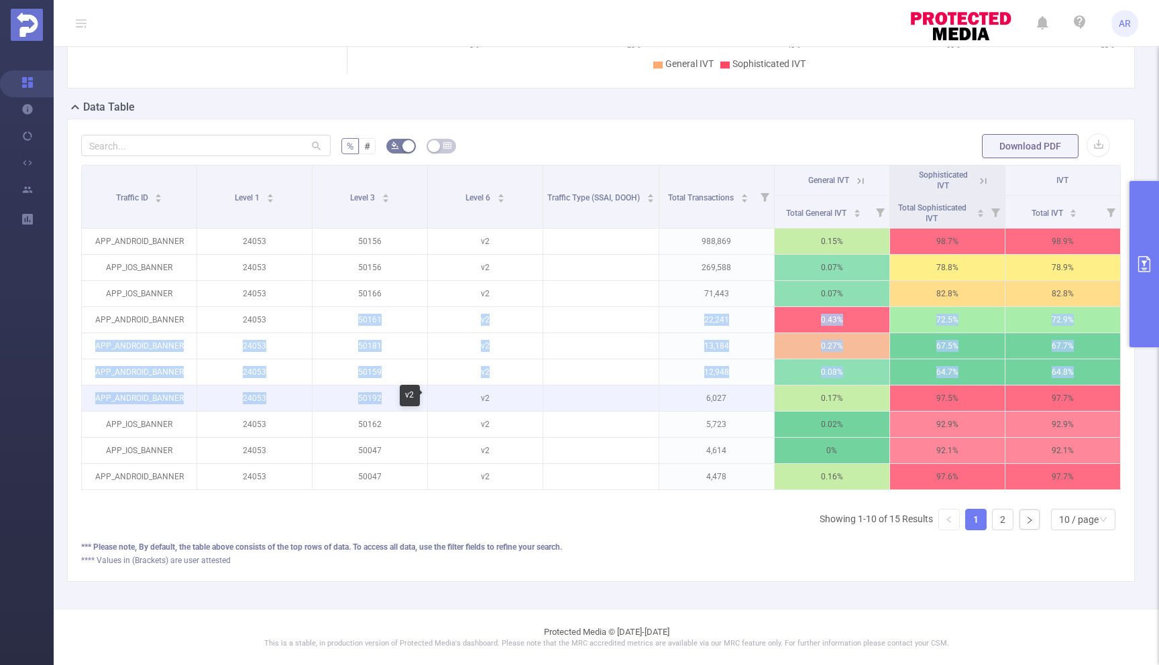
drag, startPoint x: 352, startPoint y: 316, endPoint x: 429, endPoint y: 390, distance: 106.3
click at [429, 390] on tbody "APP_ANDROID_BANNER 24053 50156 v2 988,869 0.15% 98.7% 98.9% APP_IOS_BANNER 2405…" at bounding box center [601, 360] width 1039 height 262
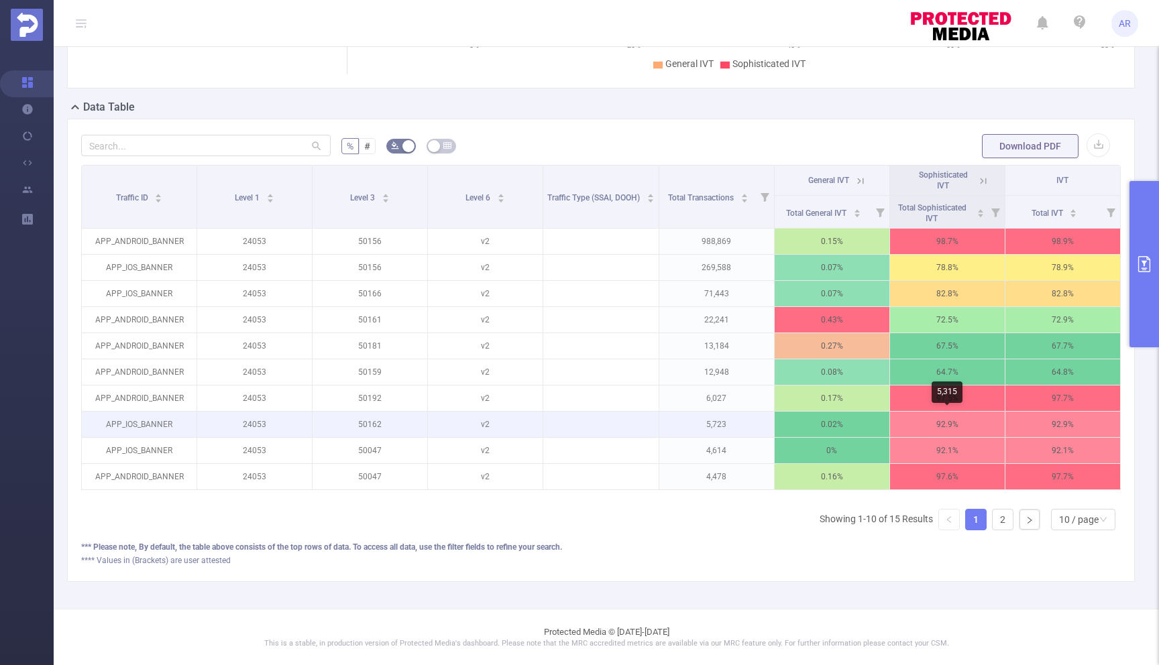
click at [947, 418] on p "92.9%" at bounding box center [947, 424] width 115 height 25
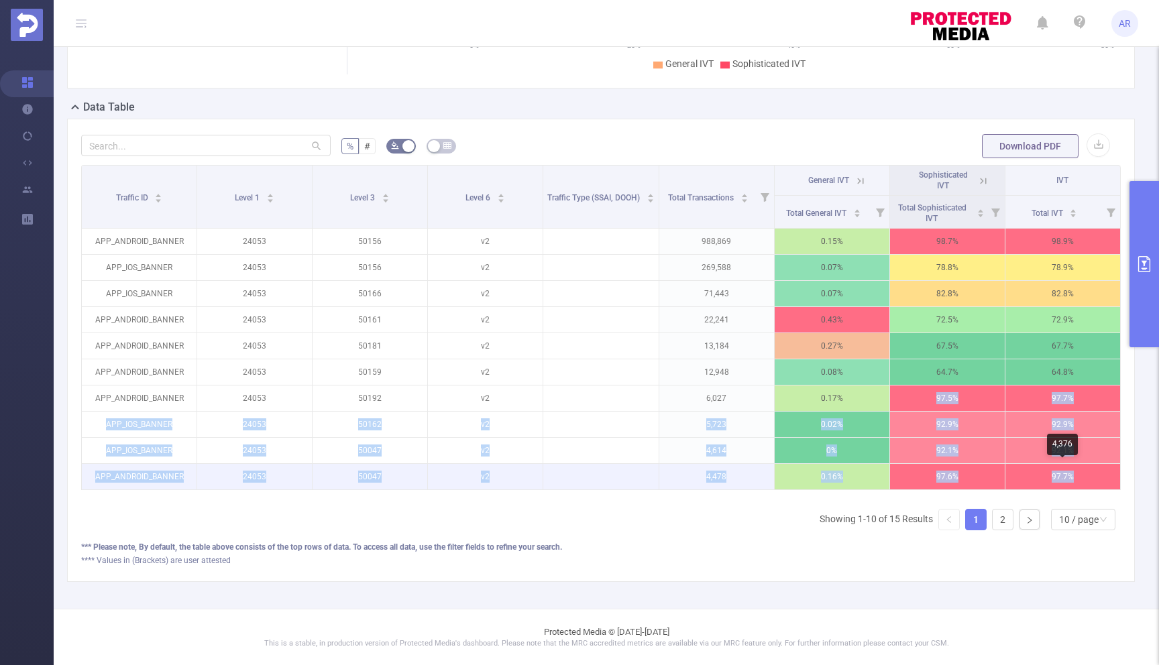
drag, startPoint x: 924, startPoint y: 396, endPoint x: 1085, endPoint y: 479, distance: 180.9
click at [1085, 479] on tbody "APP_ANDROID_BANNER 24053 50156 v2 988,869 0.15% 98.7% 98.9% APP_IOS_BANNER 2405…" at bounding box center [601, 360] width 1039 height 262
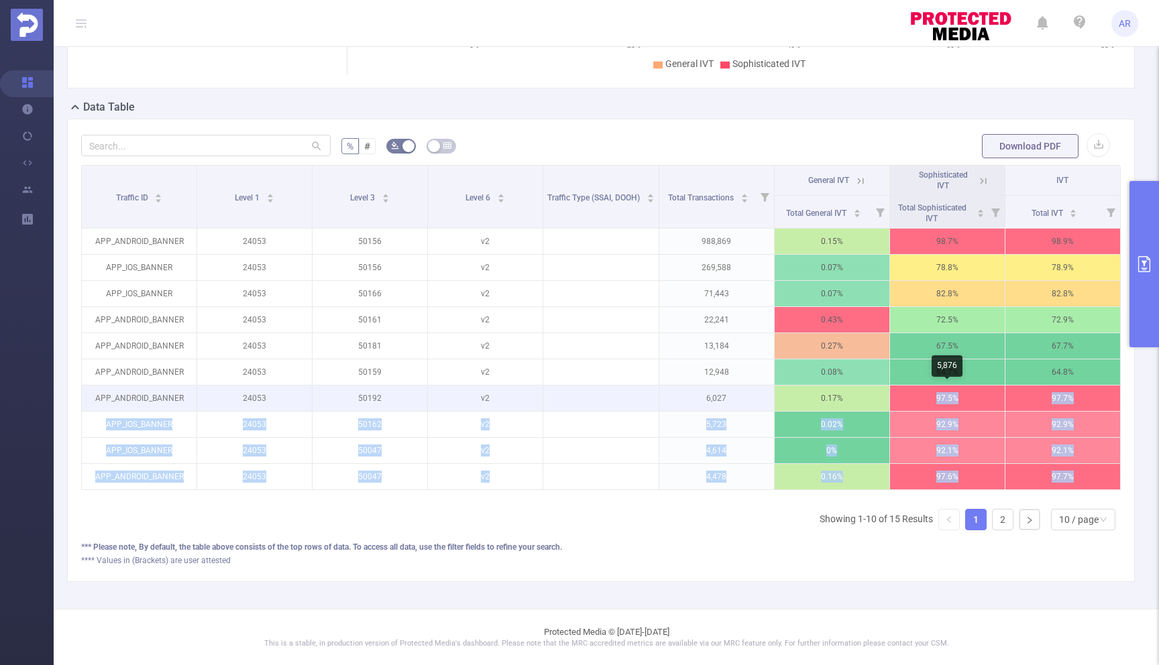
click at [916, 404] on p "97.5%" at bounding box center [947, 398] width 115 height 25
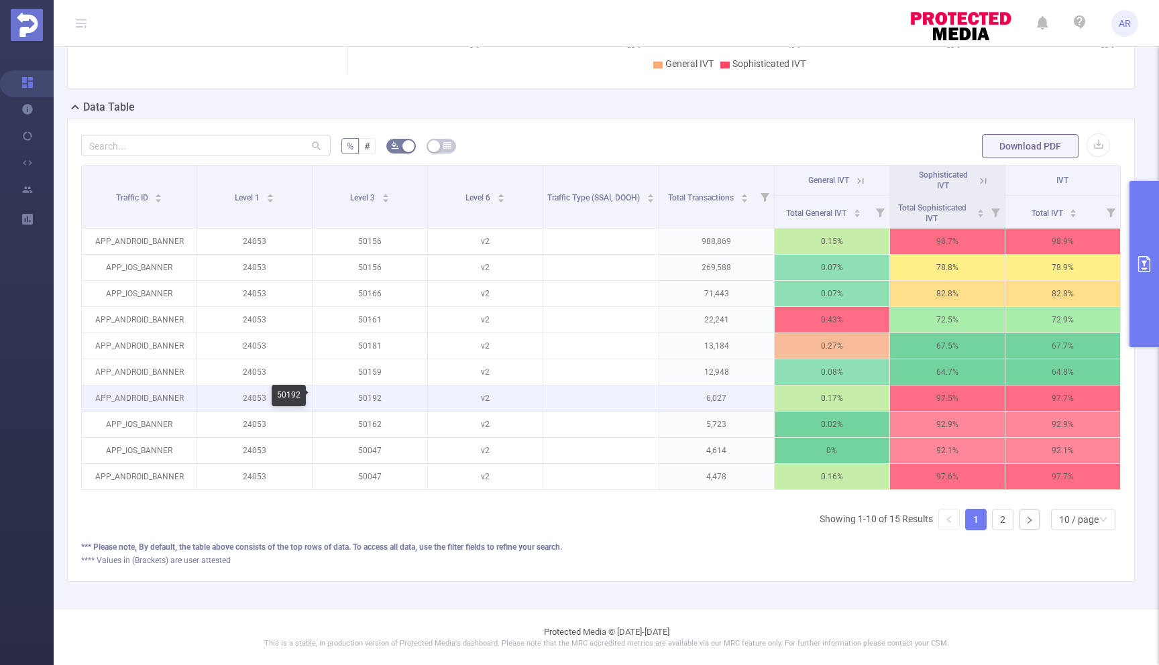
click at [368, 396] on p "50192" at bounding box center [370, 398] width 115 height 25
click at [378, 399] on p "50192" at bounding box center [370, 398] width 115 height 25
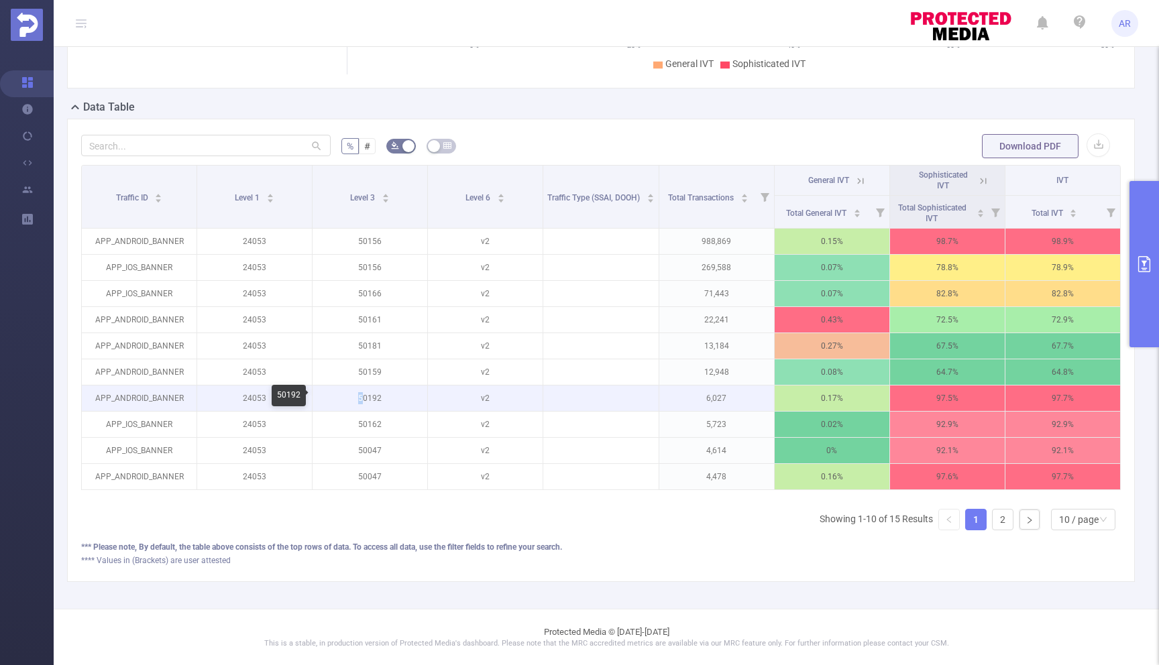
click at [378, 399] on p "50192" at bounding box center [370, 398] width 115 height 25
click at [364, 392] on p "50192" at bounding box center [370, 398] width 115 height 25
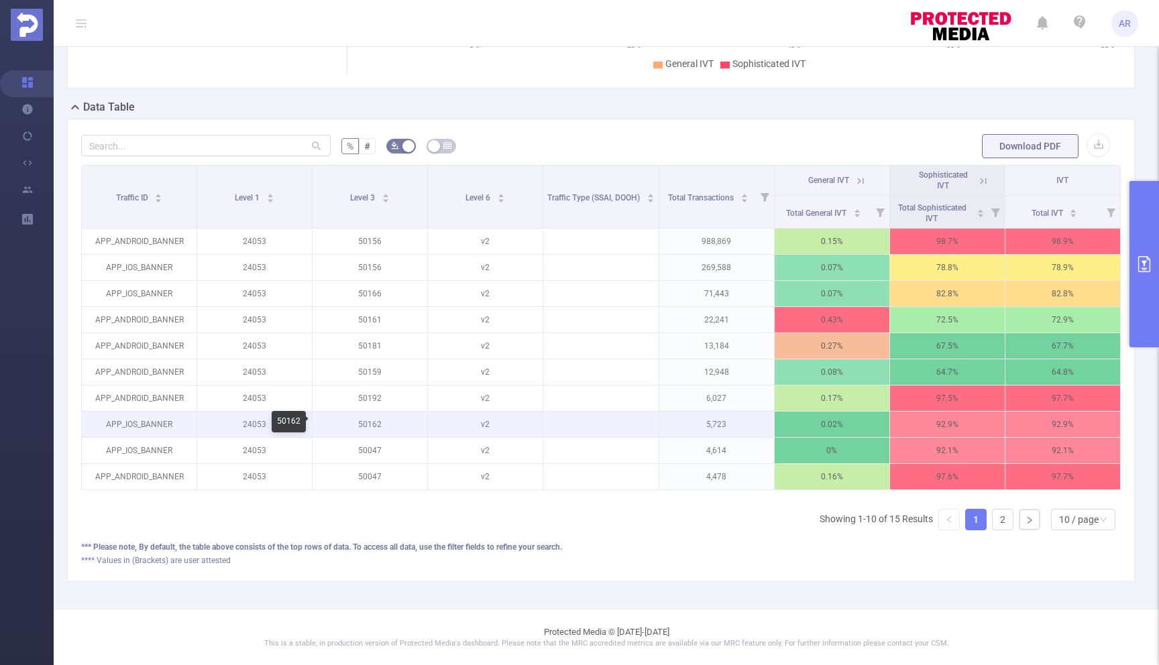
click at [372, 424] on p "50162" at bounding box center [370, 424] width 115 height 25
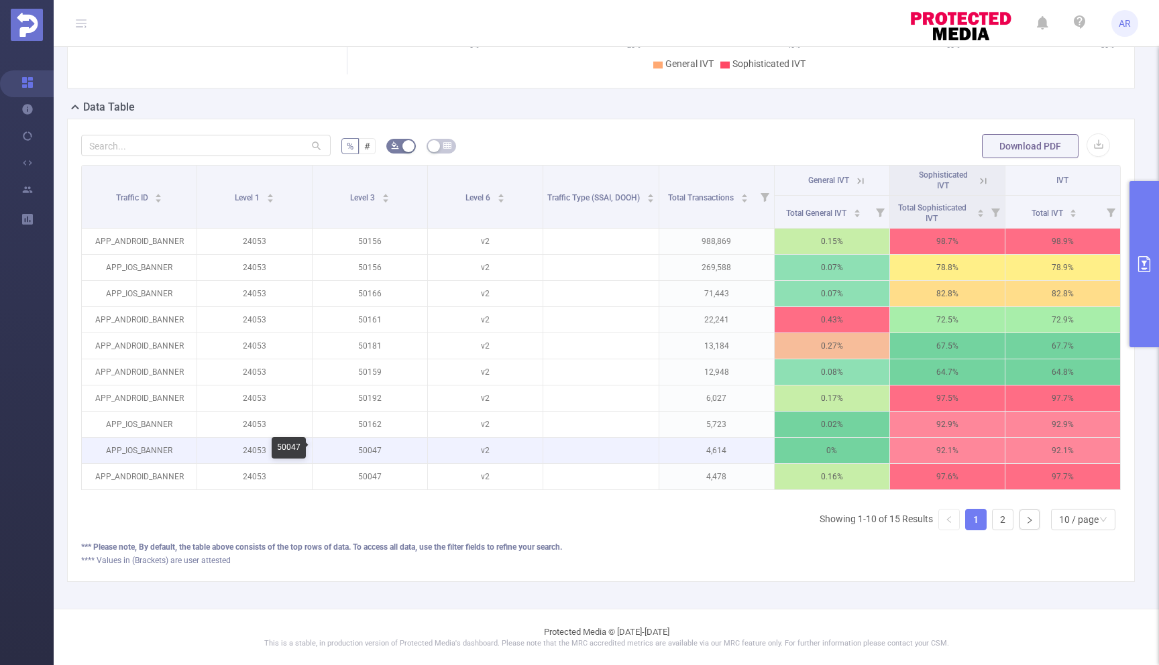
click at [367, 445] on p "50047" at bounding box center [370, 450] width 115 height 25
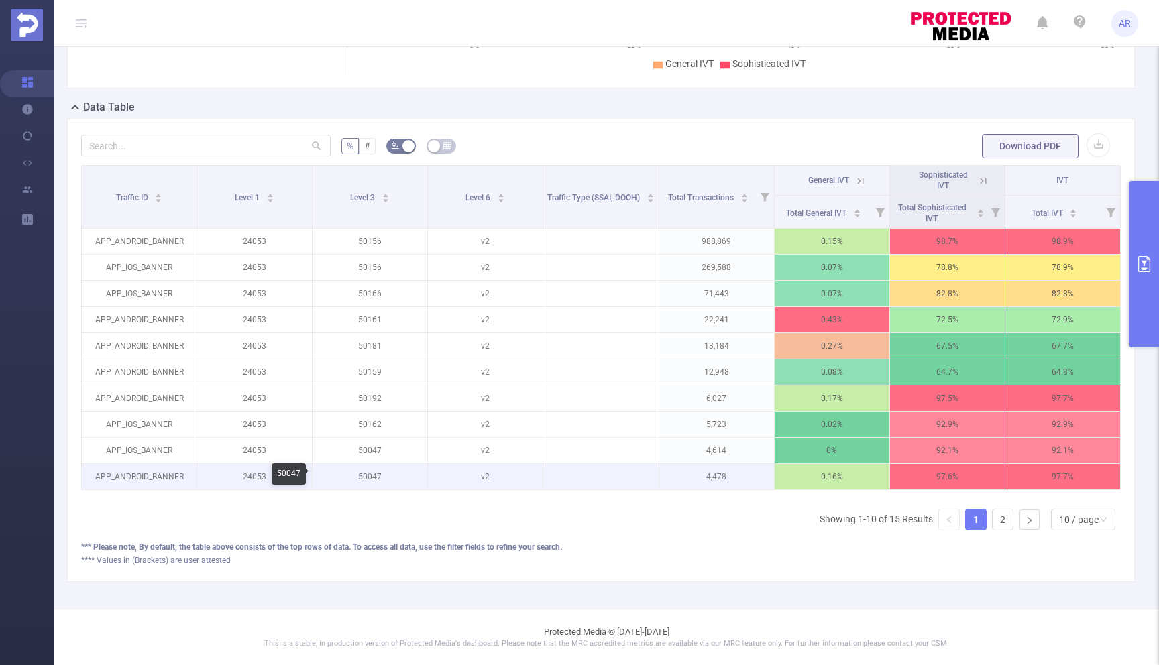
click at [367, 468] on p "50047" at bounding box center [370, 476] width 115 height 25
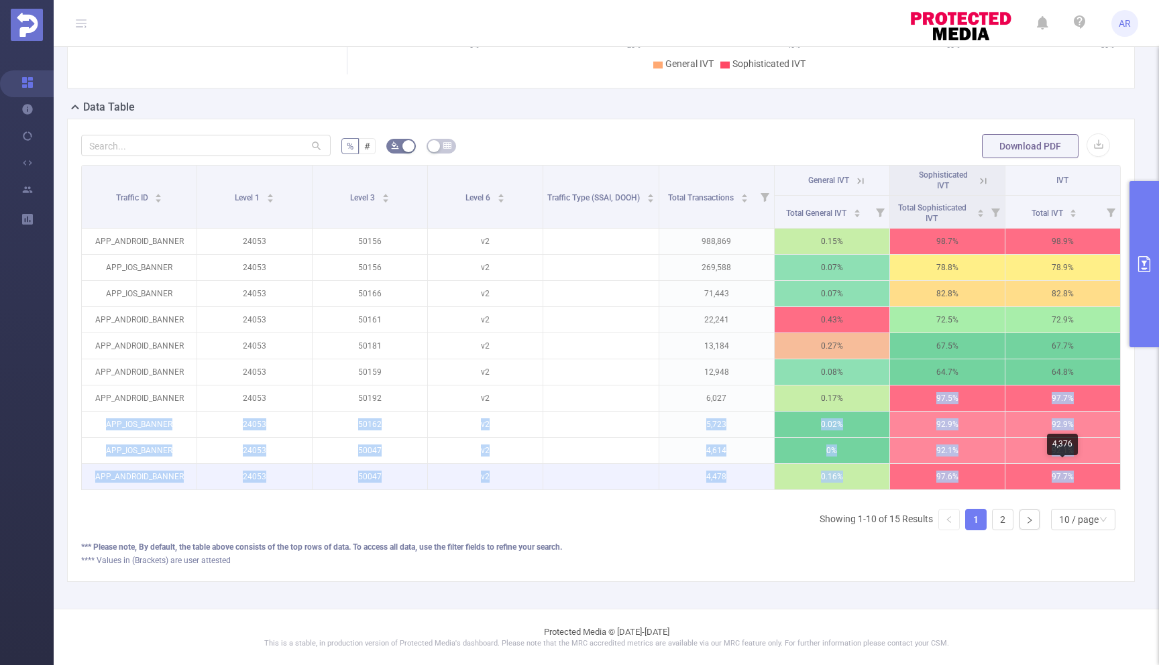
drag, startPoint x: 922, startPoint y: 395, endPoint x: 1075, endPoint y: 477, distance: 173.5
click at [1075, 477] on tbody "APP_ANDROID_BANNER 24053 50156 v2 988,869 0.15% 98.7% 98.9% APP_IOS_BANNER 2405…" at bounding box center [601, 360] width 1039 height 262
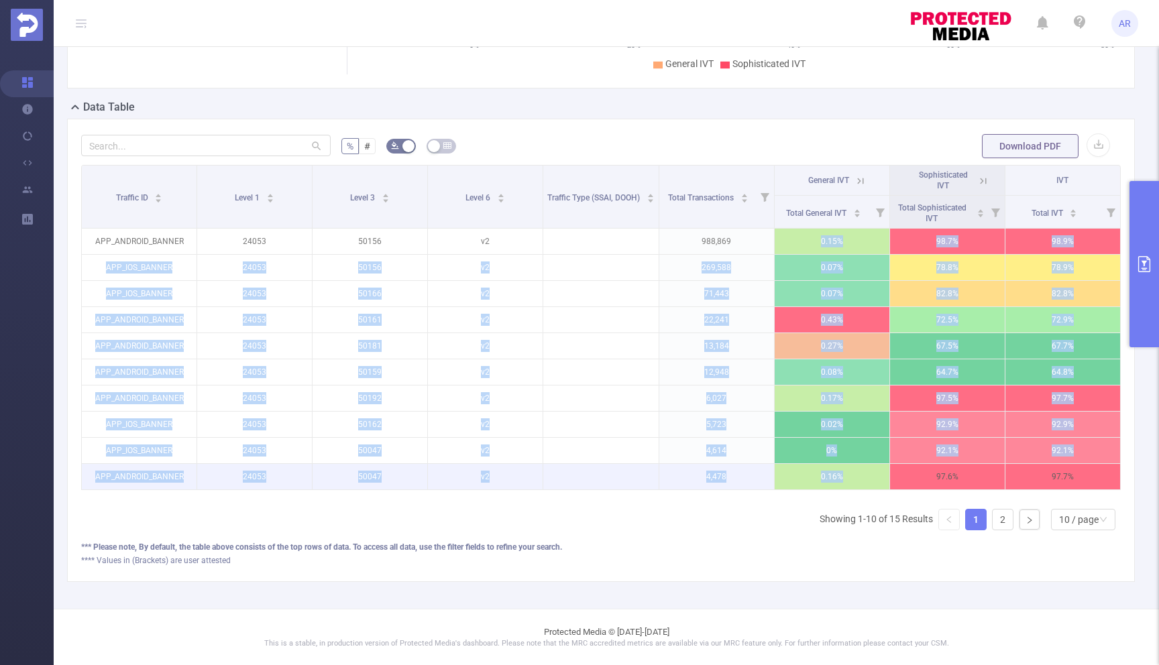
drag, startPoint x: 816, startPoint y: 233, endPoint x: 864, endPoint y: 473, distance: 244.3
click at [864, 473] on tbody "APP_ANDROID_BANNER 24053 50156 v2 988,869 0.15% 98.7% 98.9% APP_IOS_BANNER 2405…" at bounding box center [601, 360] width 1039 height 262
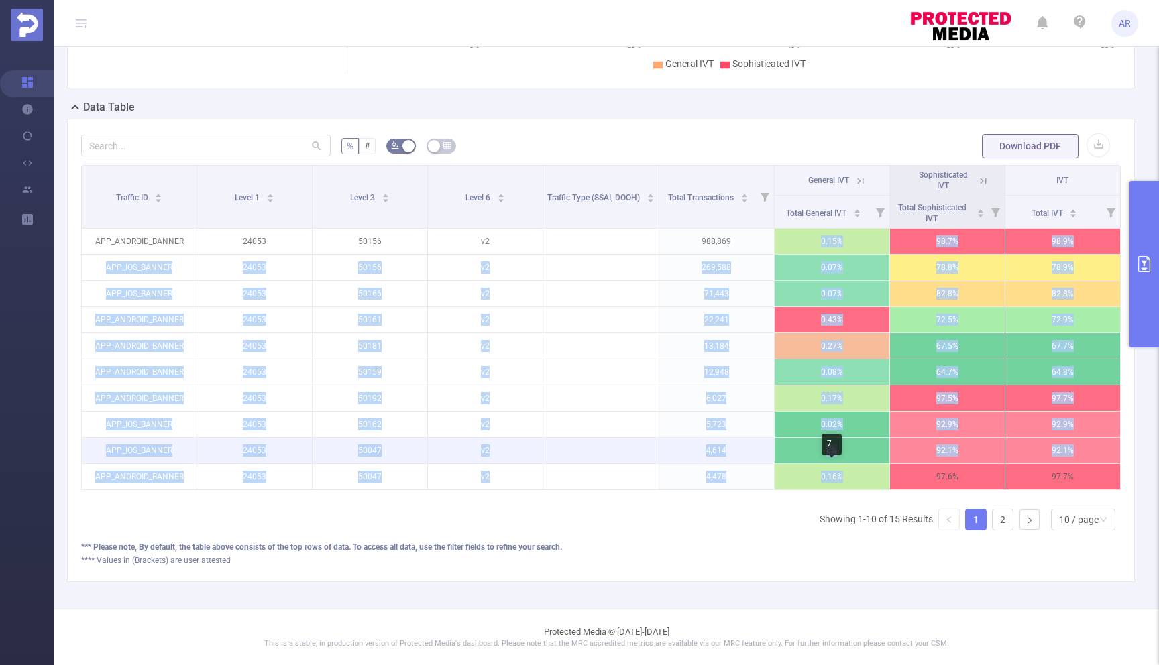
click at [859, 455] on p "0%" at bounding box center [832, 450] width 115 height 25
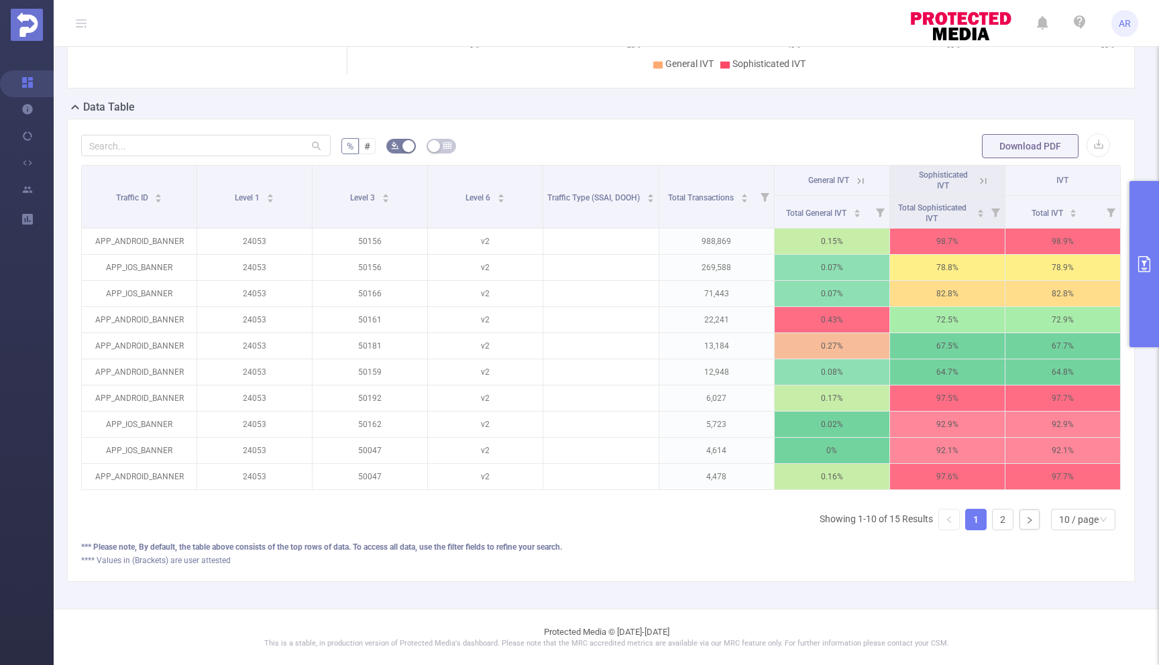
click at [1143, 256] on icon "primary" at bounding box center [1144, 264] width 16 height 16
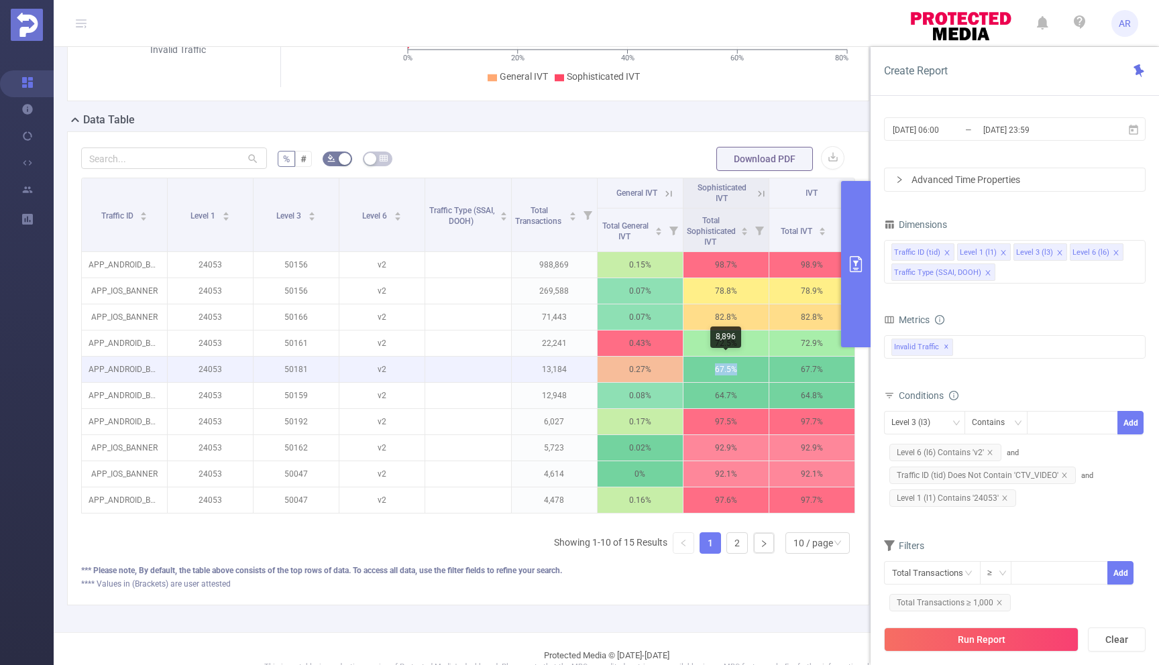
drag, startPoint x: 709, startPoint y: 365, endPoint x: 741, endPoint y: 372, distance: 32.9
click at [741, 372] on p "67.5%" at bounding box center [726, 369] width 85 height 25
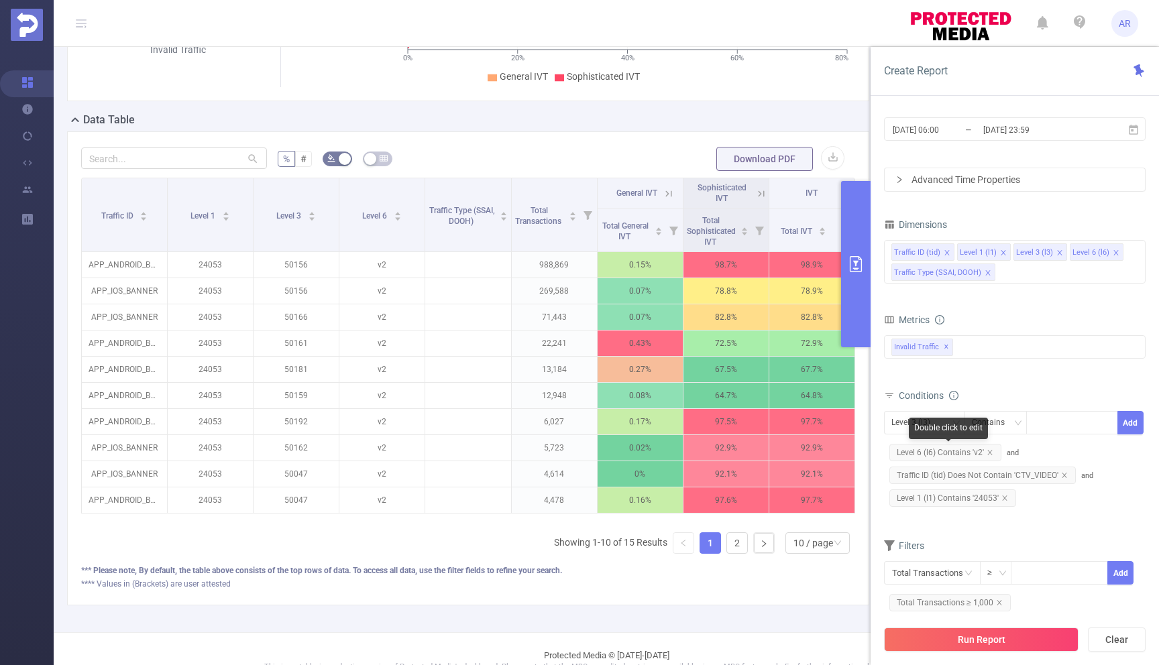
click at [989, 448] on span "Level 6 (l6) Contains 'v2'" at bounding box center [945, 452] width 112 height 17
click at [989, 453] on icon "icon: close" at bounding box center [989, 452] width 5 height 5
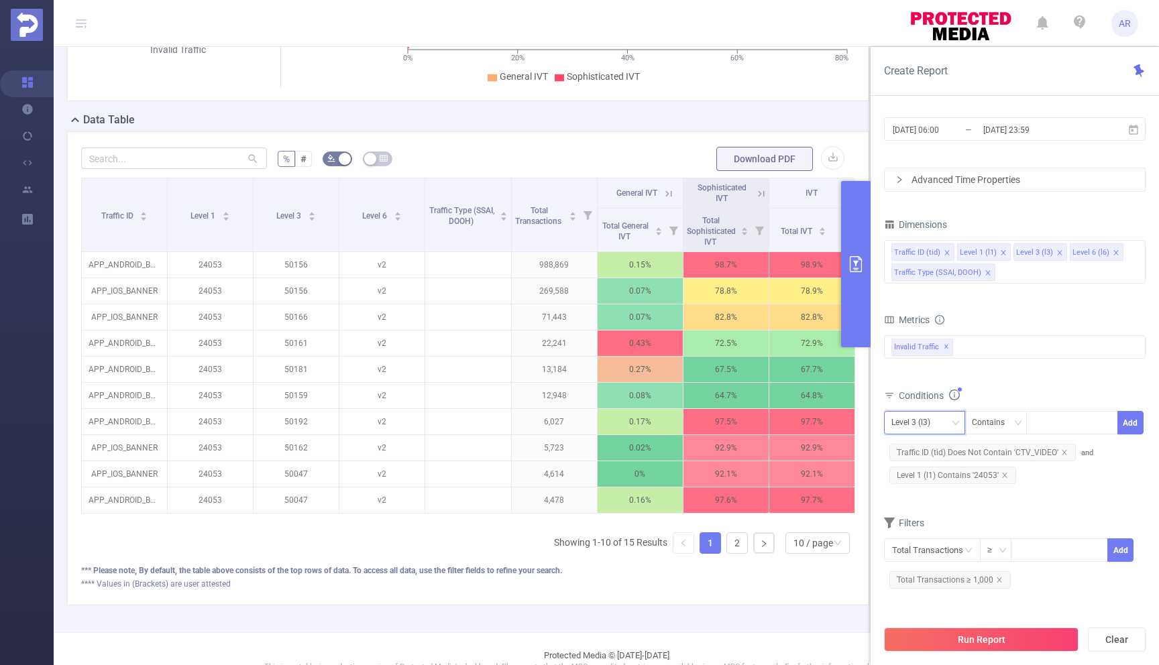
click at [949, 423] on div "Level 3 (l3)" at bounding box center [925, 423] width 66 height 22
click at [930, 513] on li "Level 6 (l6)" at bounding box center [945, 514] width 123 height 21
click at [1046, 423] on div at bounding box center [1072, 423] width 77 height 22
type input "v1"
click at [1066, 453] on li "v1" at bounding box center [1072, 450] width 92 height 21
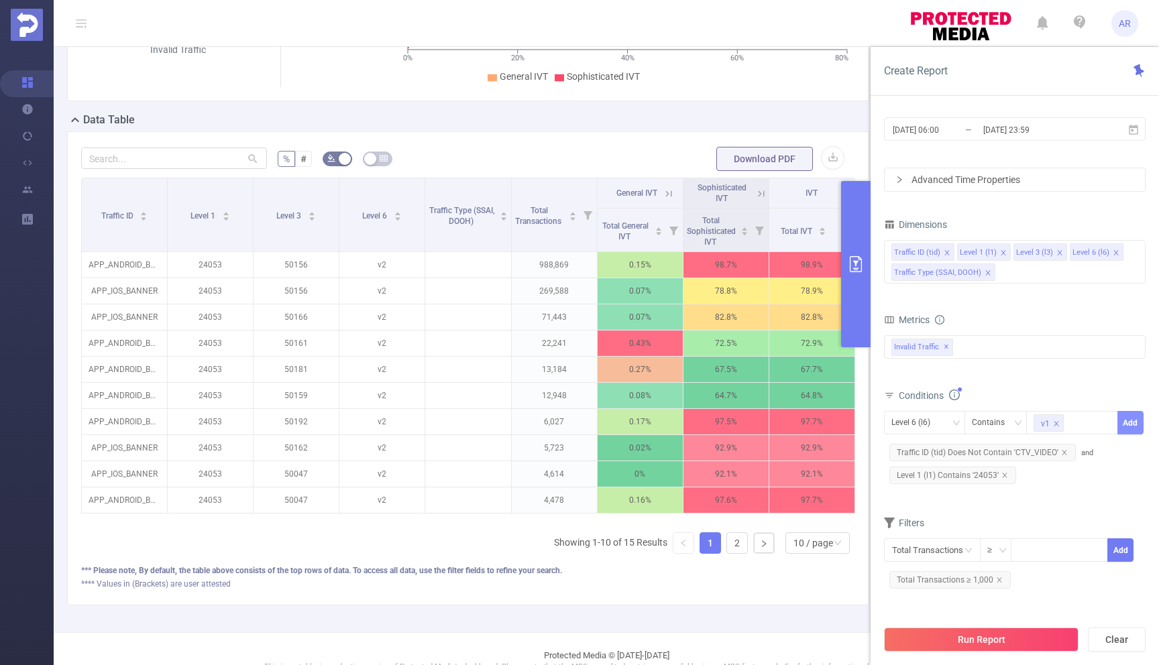
click at [1130, 427] on button "Add" at bounding box center [1131, 422] width 26 height 23
click at [957, 639] on button "Run Report" at bounding box center [981, 640] width 195 height 24
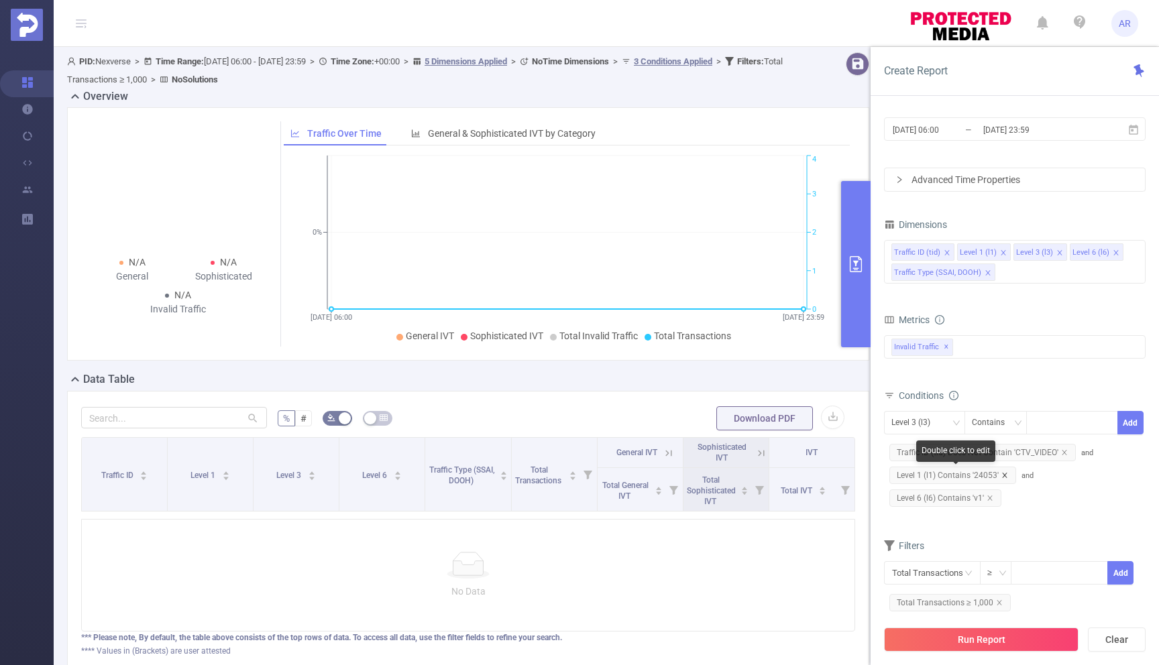
click at [1003, 476] on icon "icon: close" at bounding box center [1005, 475] width 7 height 7
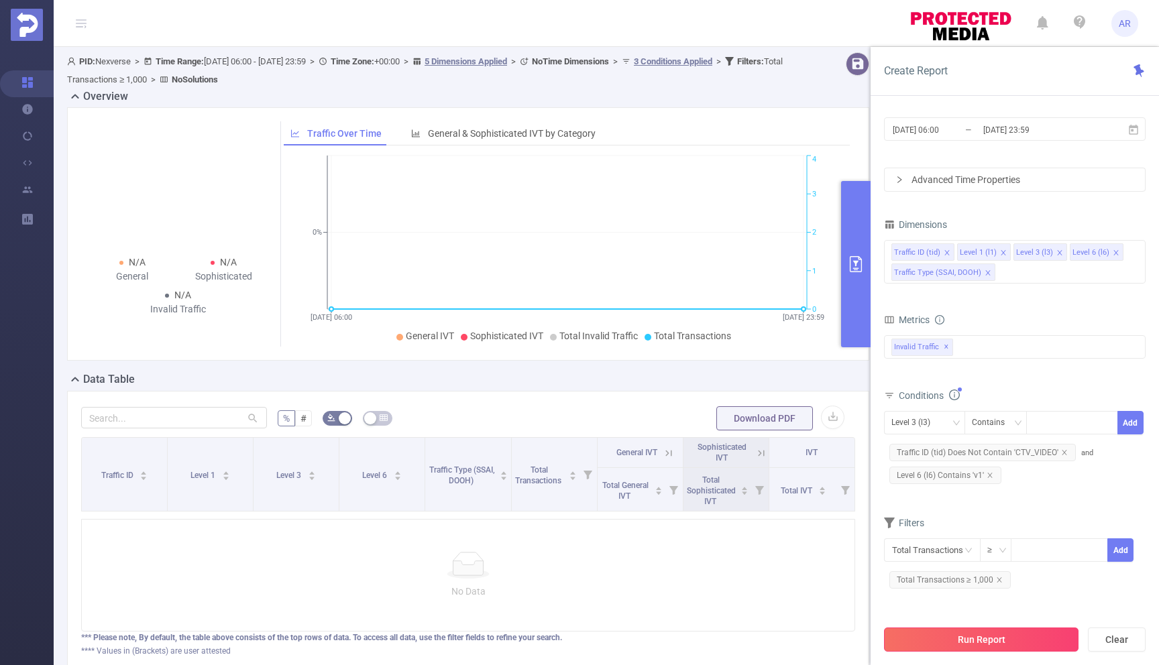
click at [977, 633] on button "Run Report" at bounding box center [981, 640] width 195 height 24
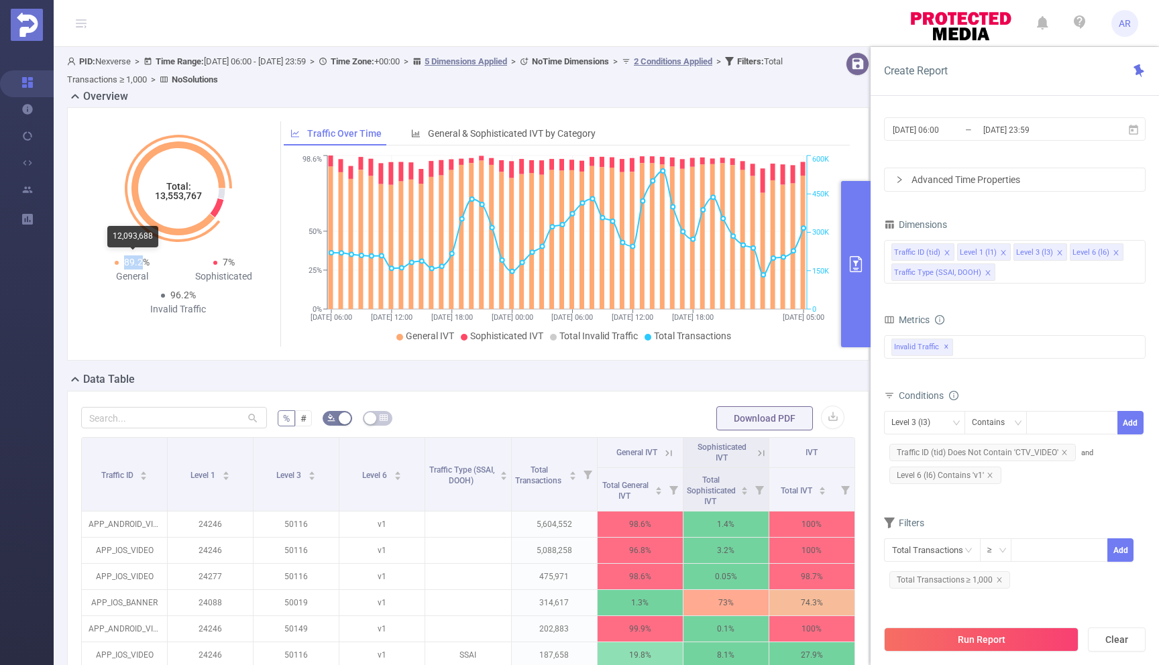
drag, startPoint x: 125, startPoint y: 262, endPoint x: 145, endPoint y: 268, distance: 21.0
click at [145, 268] on span "89.2%" at bounding box center [136, 262] width 25 height 11
drag, startPoint x: 223, startPoint y: 262, endPoint x: 241, endPoint y: 268, distance: 19.9
click at [241, 268] on div "7% Sophisticated" at bounding box center [224, 270] width 92 height 28
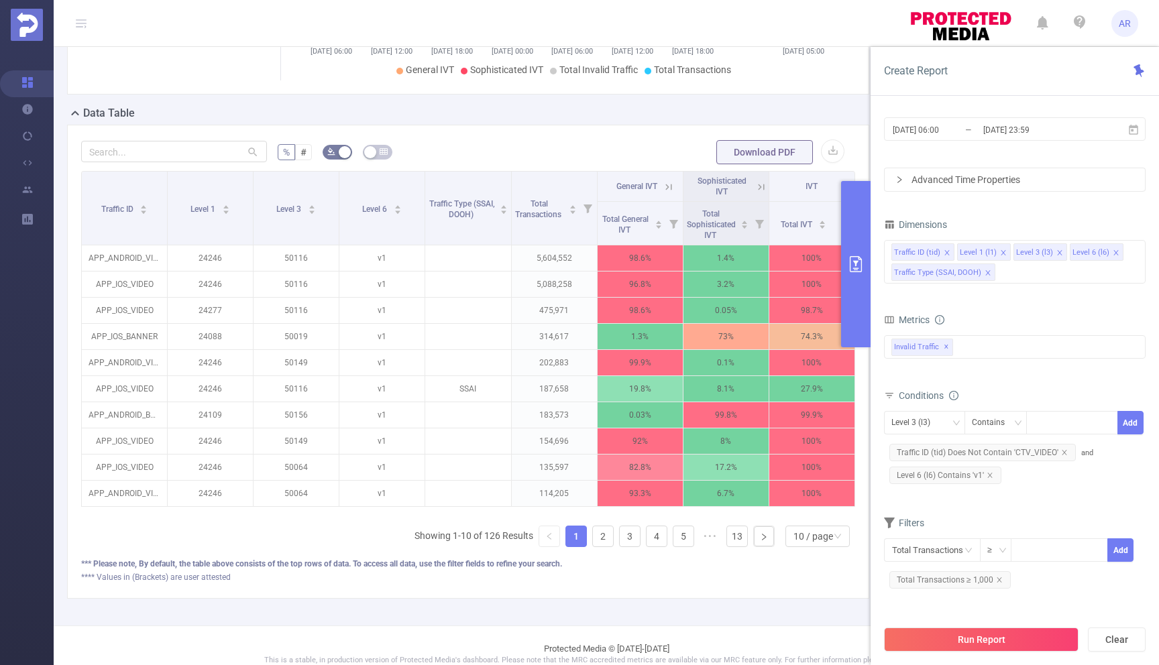
scroll to position [283, 0]
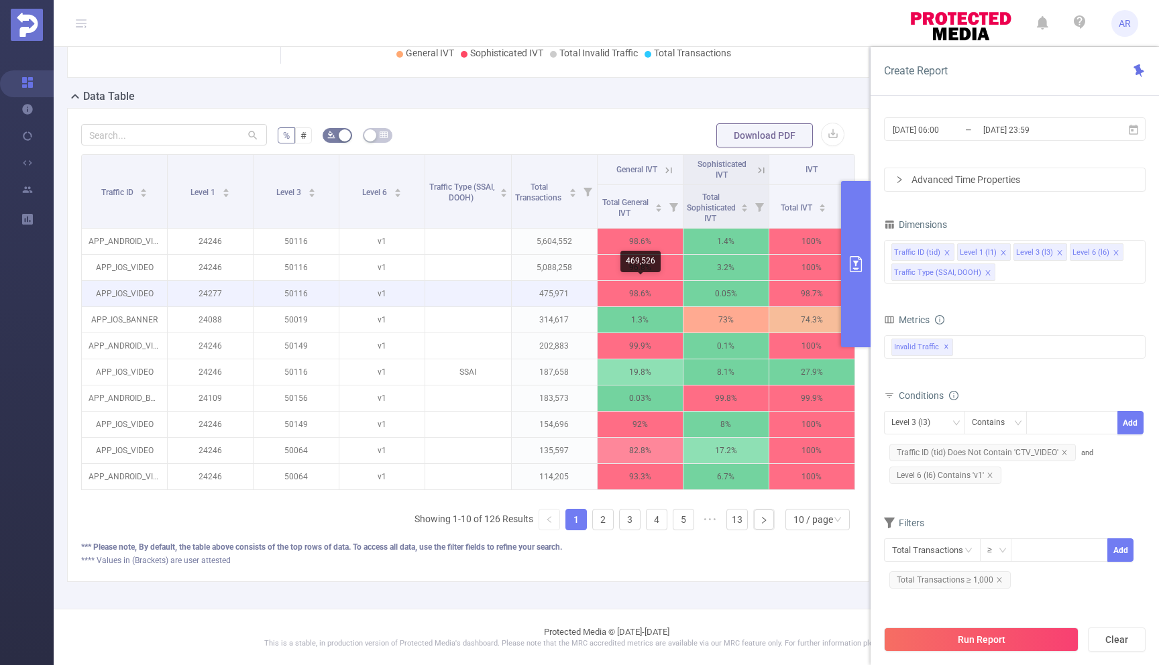
click at [634, 292] on p "98.6%" at bounding box center [640, 293] width 85 height 25
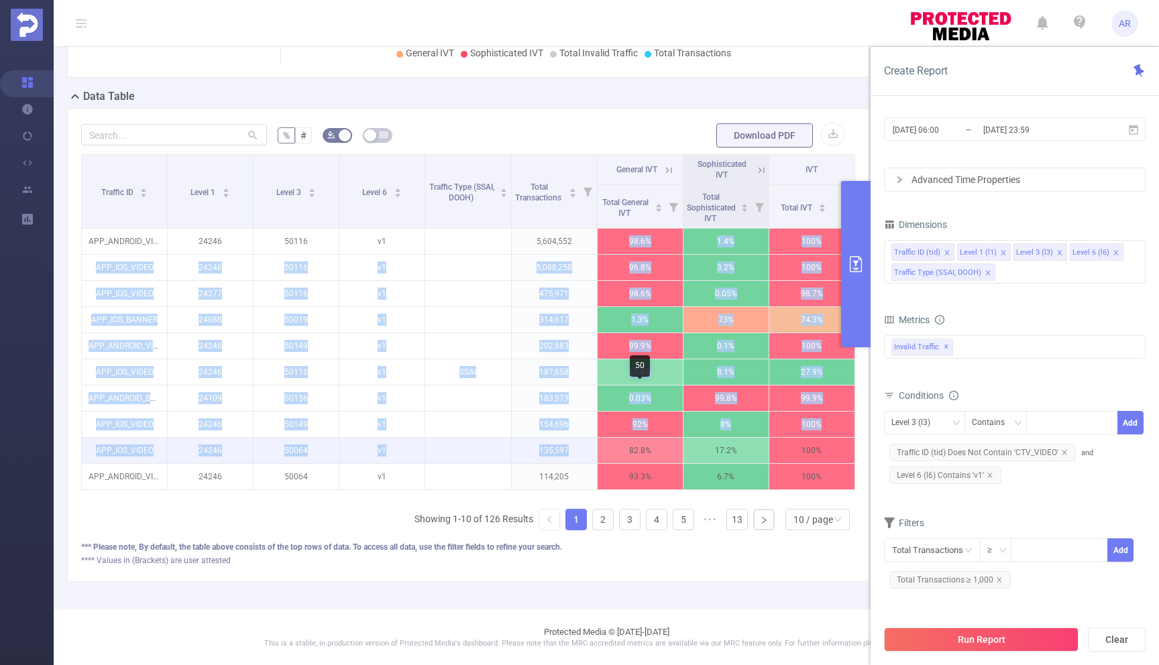
drag, startPoint x: 629, startPoint y: 238, endPoint x: 654, endPoint y: 443, distance: 206.1
click at [654, 442] on tbody "APP_ANDROID_VIDEO 24246 50116 v1 5,604,552 98.6% 1.4% 100% APP_IOS_VIDEO 24246 …" at bounding box center [468, 360] width 773 height 262
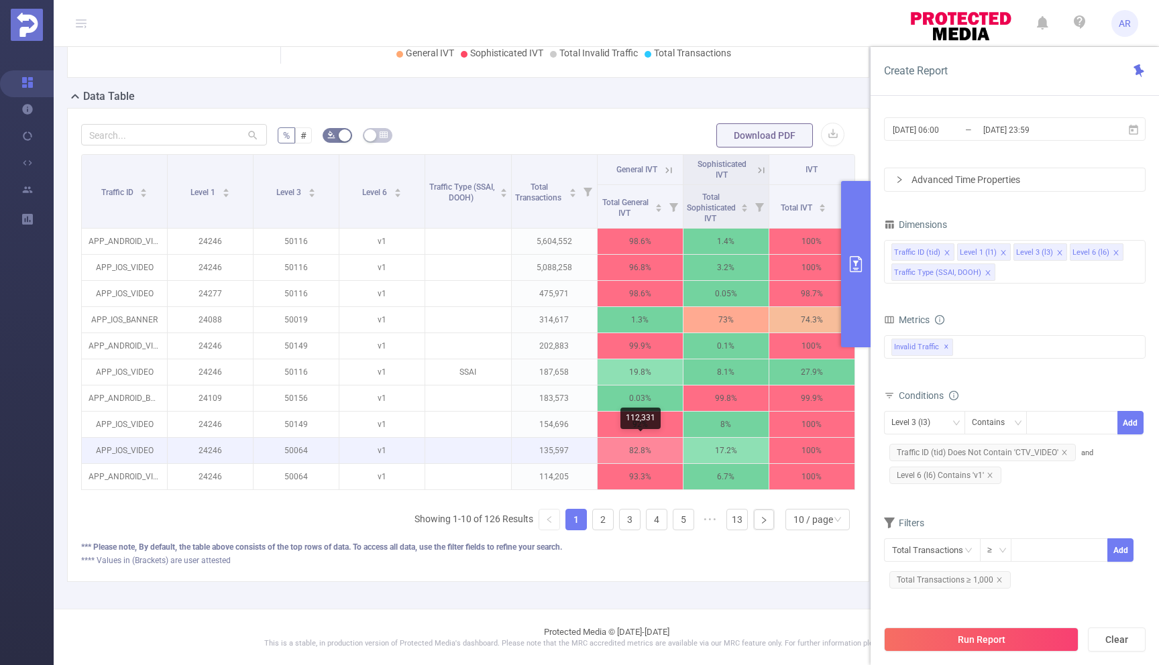
click at [651, 447] on p "82.8%" at bounding box center [640, 450] width 85 height 25
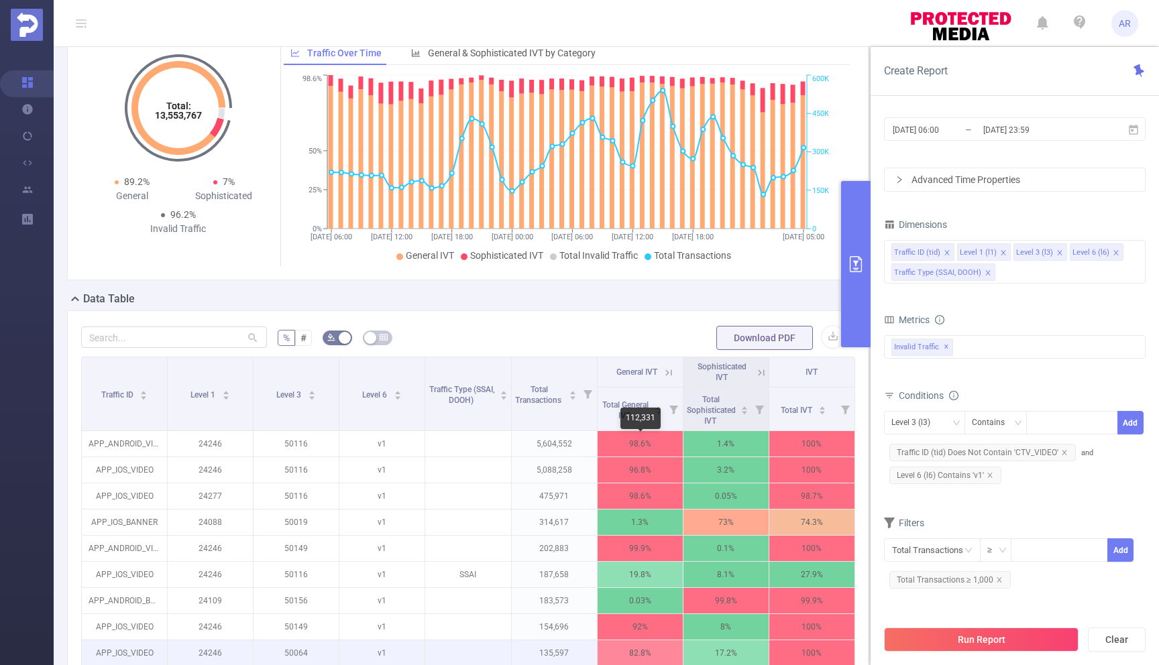
scroll to position [79, 0]
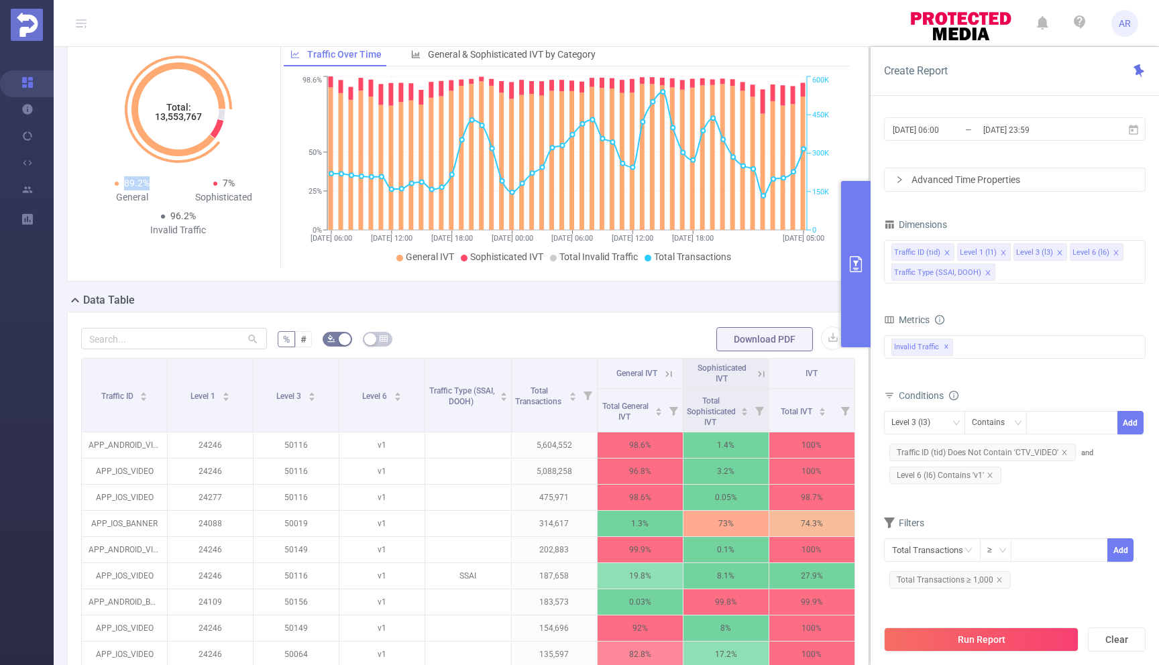
drag, startPoint x: 125, startPoint y: 182, endPoint x: 151, endPoint y: 181, distance: 25.5
click at [151, 181] on div "89.2% General" at bounding box center [133, 190] width 92 height 28
click at [617, 442] on div "4,923,661" at bounding box center [640, 439] width 46 height 21
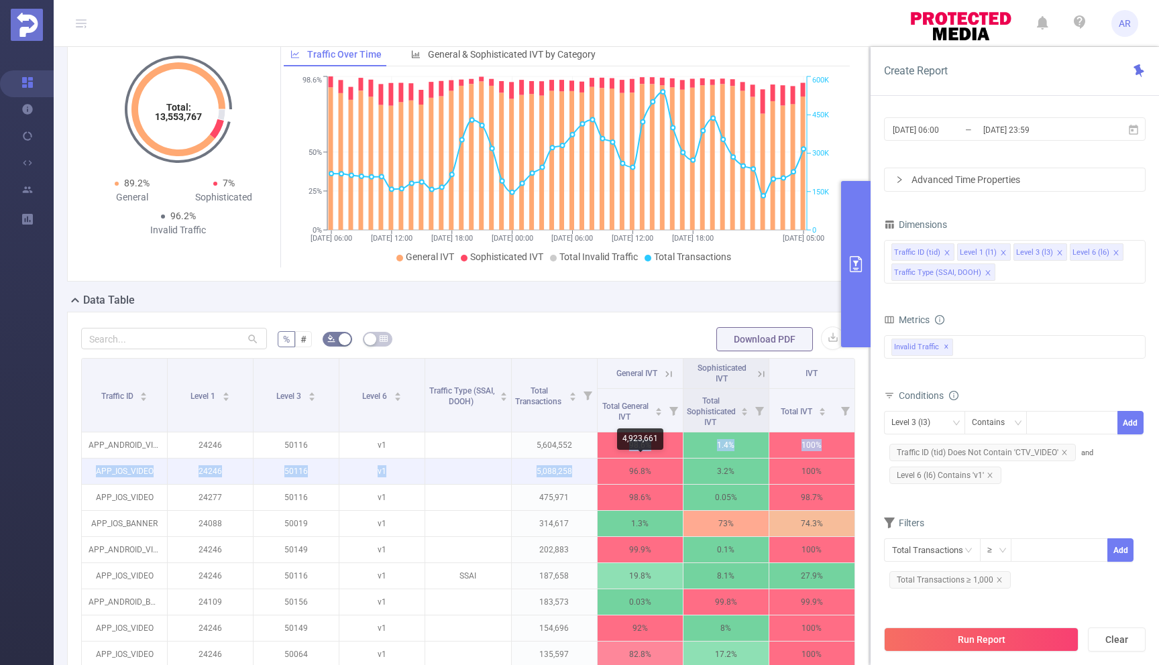
drag, startPoint x: 613, startPoint y: 441, endPoint x: 653, endPoint y: 460, distance: 43.5
click at [653, 460] on tbody "APP_ANDROID_VIDEO 24246 50116 v1 5,604,552 98.6% 1.4% 100% APP_IOS_VIDEO 24246 …" at bounding box center [468, 564] width 773 height 262
click at [641, 480] on p "96.8%" at bounding box center [640, 471] width 85 height 25
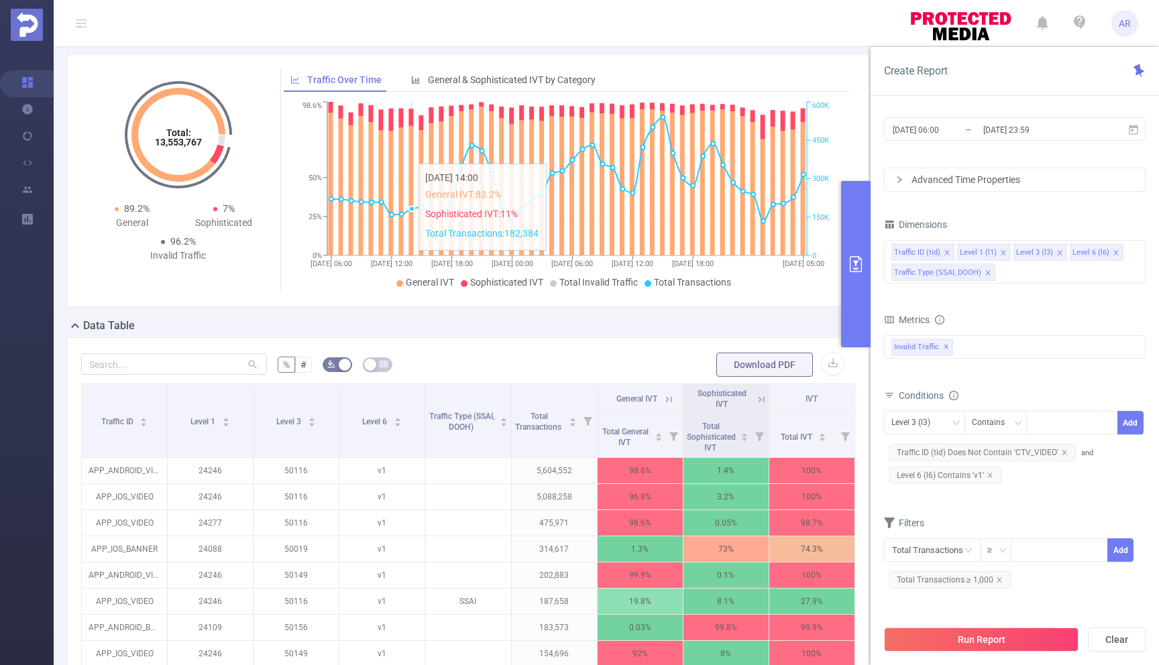
scroll to position [51, 0]
